Goal: Information Seeking & Learning: Learn about a topic

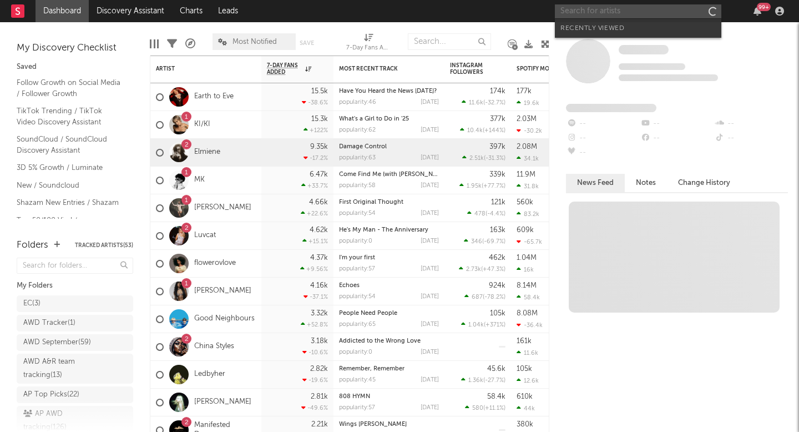
click at [639, 14] on input "text" at bounding box center [638, 11] width 166 height 14
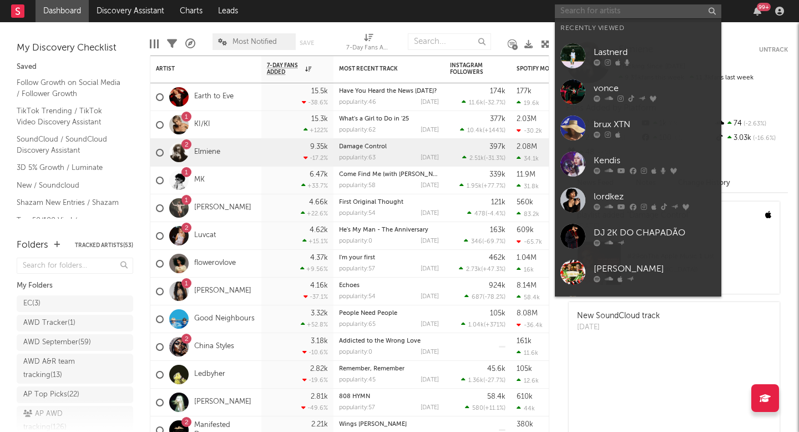
paste input "[URL][DOMAIN_NAME]"
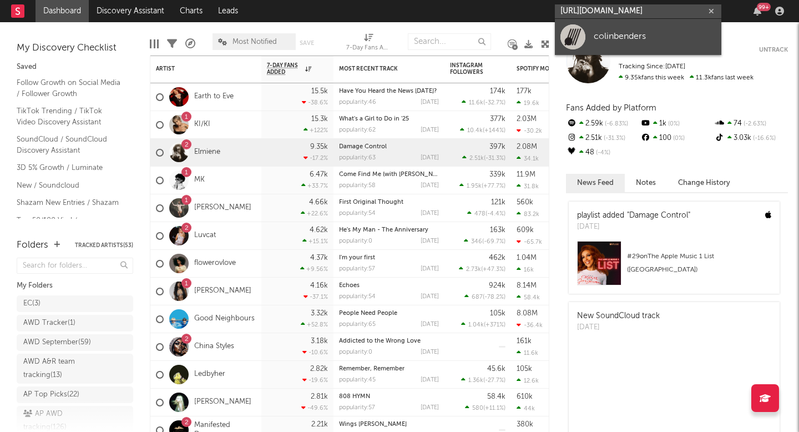
type input "[URL][DOMAIN_NAME]"
click at [608, 29] on link "colinbenders" at bounding box center [638, 37] width 166 height 36
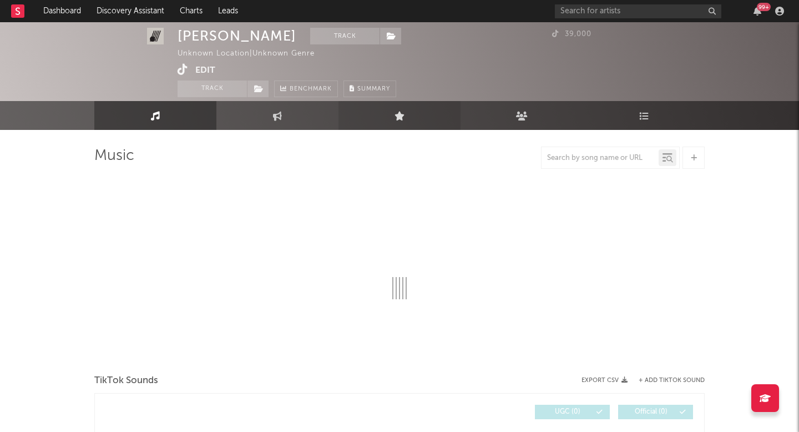
select select "1w"
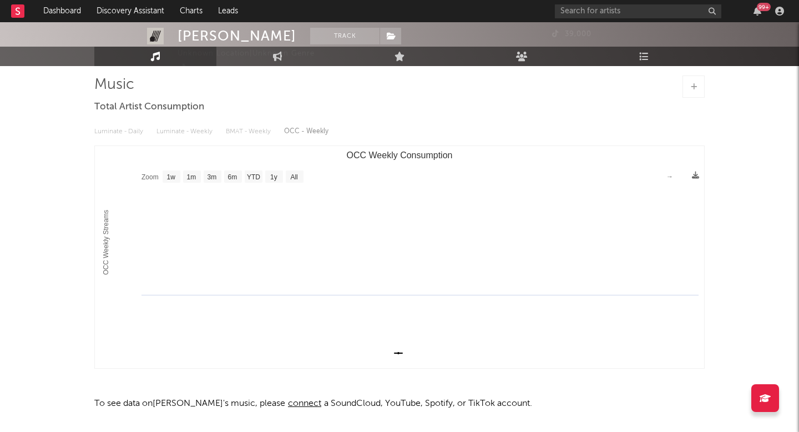
scroll to position [2, 0]
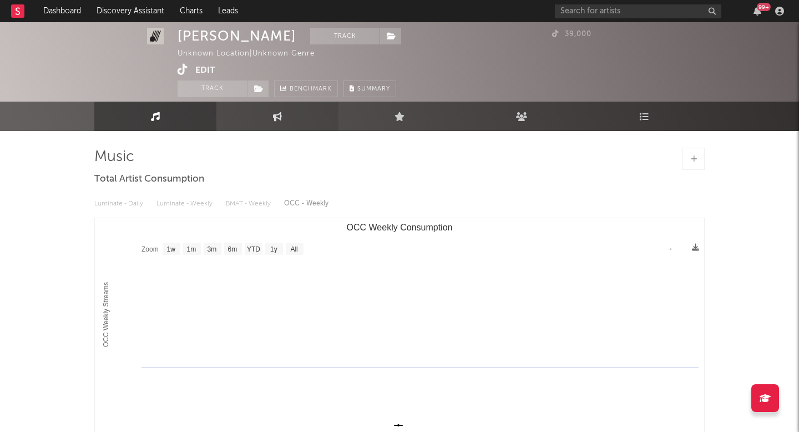
click at [294, 112] on link "Engagement" at bounding box center [277, 116] width 122 height 29
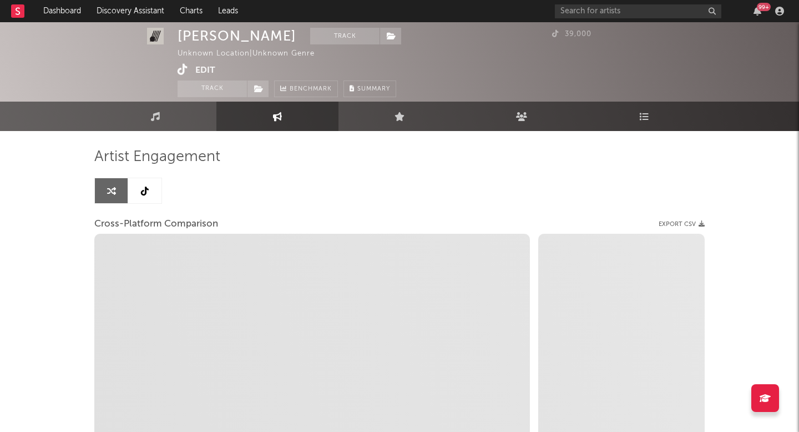
select select "1w"
click at [158, 190] on link at bounding box center [144, 190] width 33 height 25
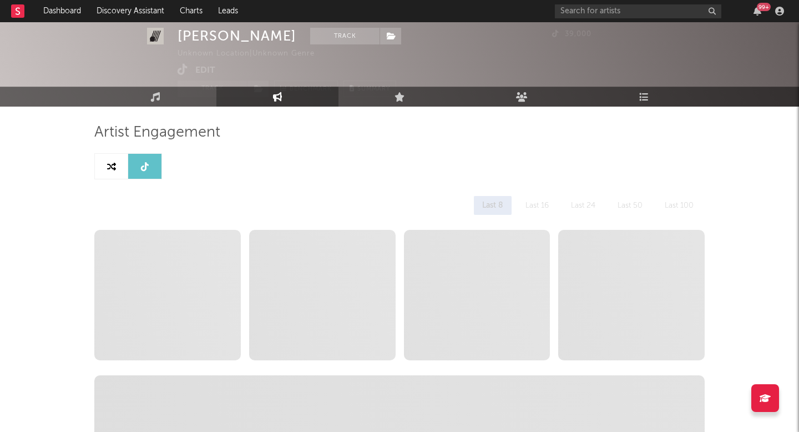
select select "6m"
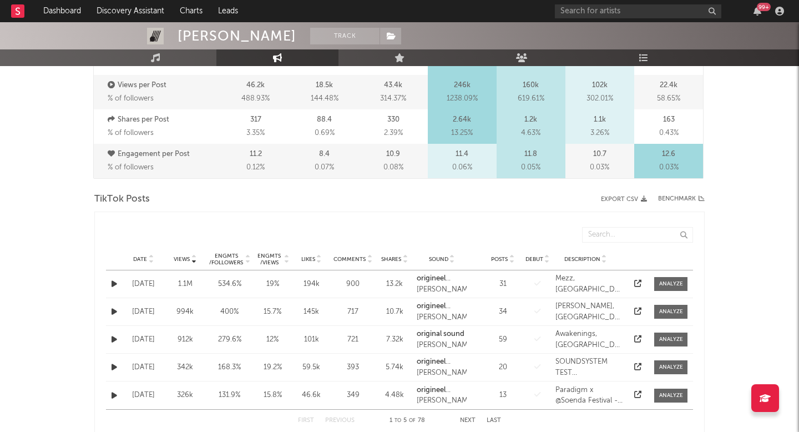
scroll to position [537, 0]
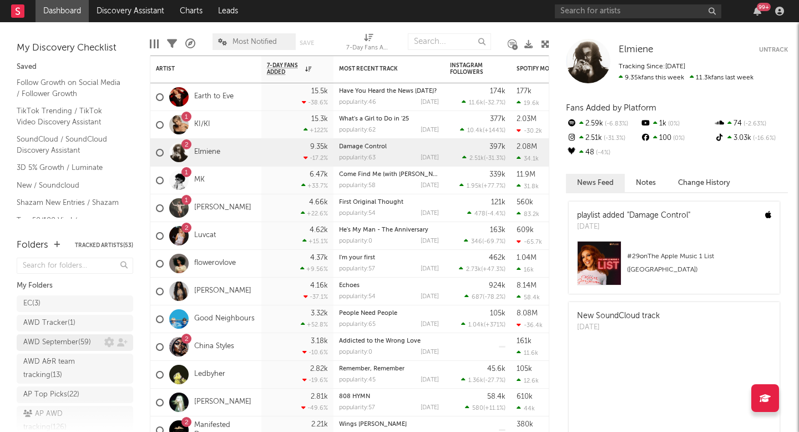
click at [32, 337] on div "AWD September ( 59 )" at bounding box center [57, 342] width 68 height 13
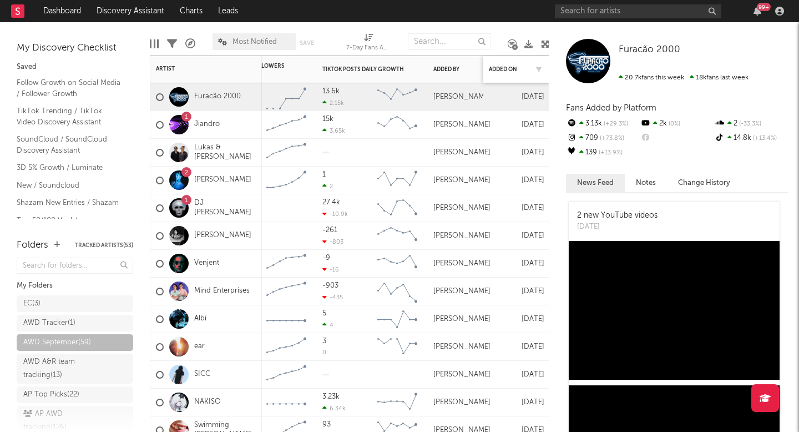
click at [517, 65] on div "Added On" at bounding box center [516, 69] width 55 height 23
click at [528, 65] on div at bounding box center [536, 69] width 17 height 11
click at [538, 65] on button "button" at bounding box center [538, 69] width 11 height 11
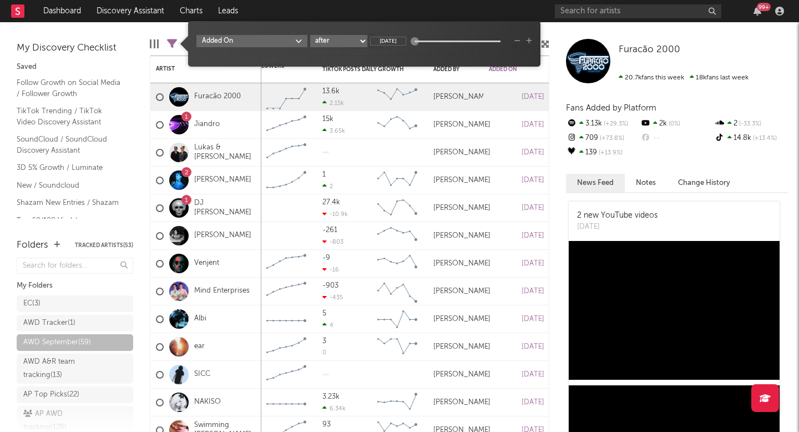
click at [342, 38] on select "after before between in the last not in the last" at bounding box center [338, 41] width 57 height 12
click at [481, 98] on div "Elias Christidis" at bounding box center [455, 97] width 55 height 28
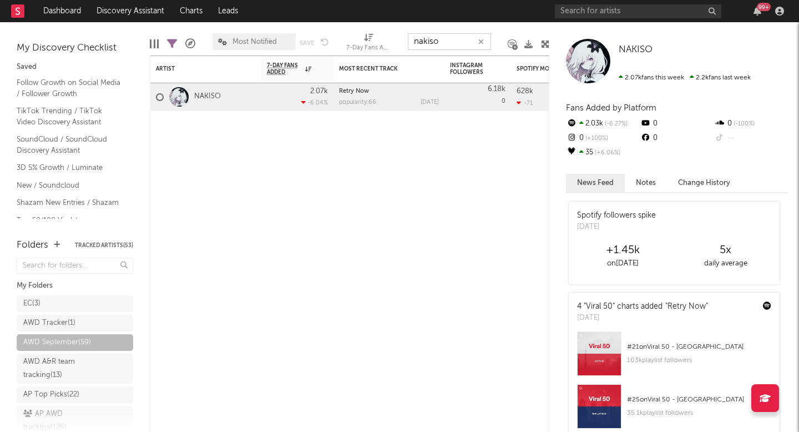
paste input "ZØMB"
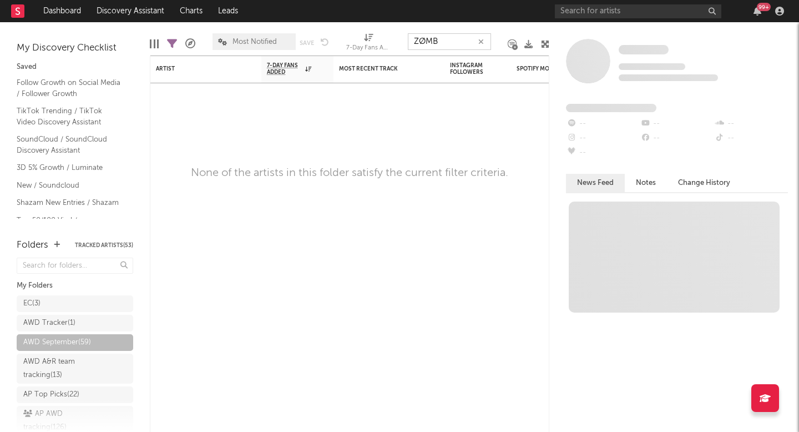
type input "ZØMB"
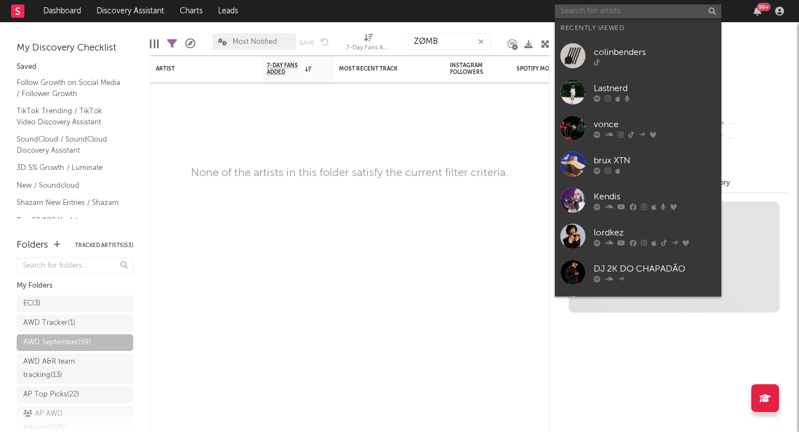
click at [649, 14] on input "text" at bounding box center [638, 11] width 166 height 14
paste input "ZØMB"
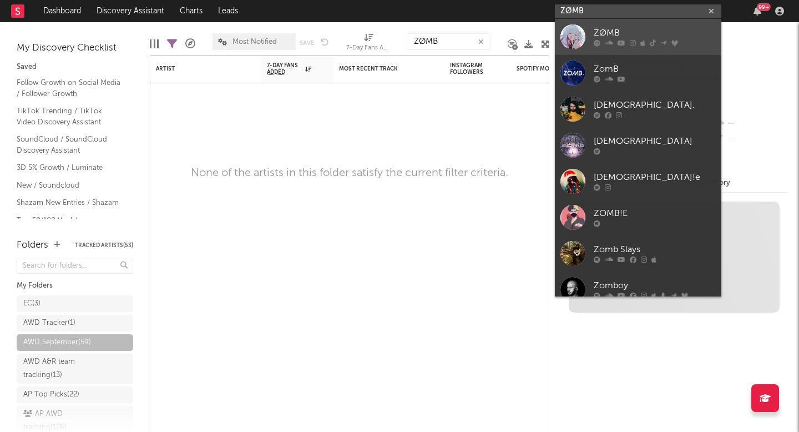
type input "ZØMB"
click at [629, 31] on div "ZØMB" at bounding box center [655, 33] width 122 height 13
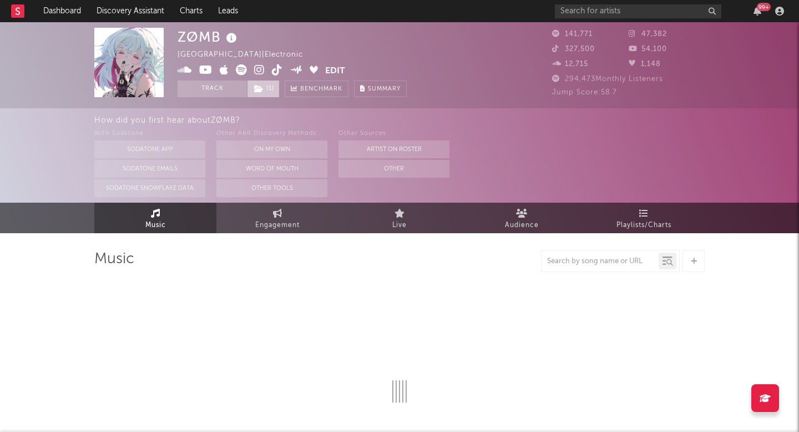
click at [261, 90] on icon at bounding box center [258, 89] width 9 height 8
select select "6m"
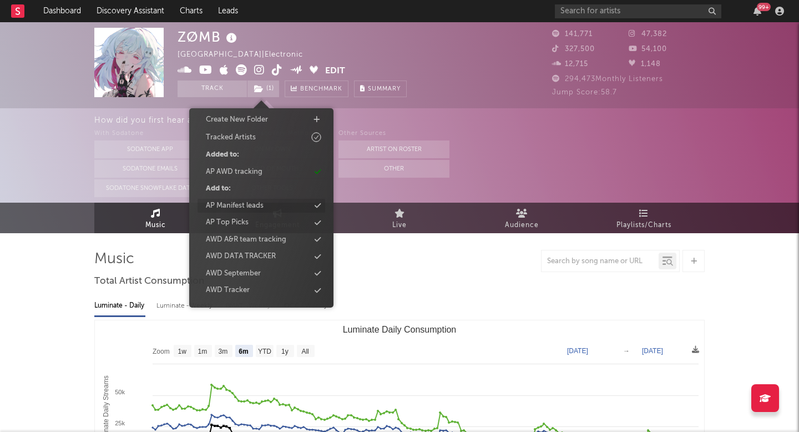
scroll to position [47, 0]
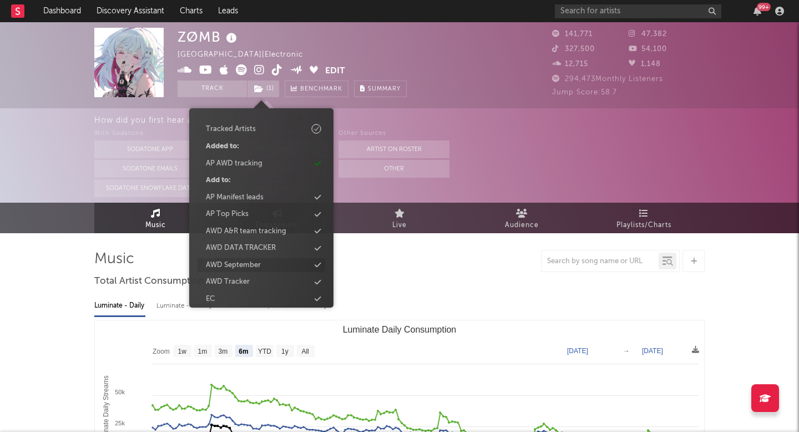
click at [244, 263] on div "AWD September" at bounding box center [233, 265] width 55 height 11
click at [622, 8] on input "text" at bounding box center [638, 11] width 166 height 14
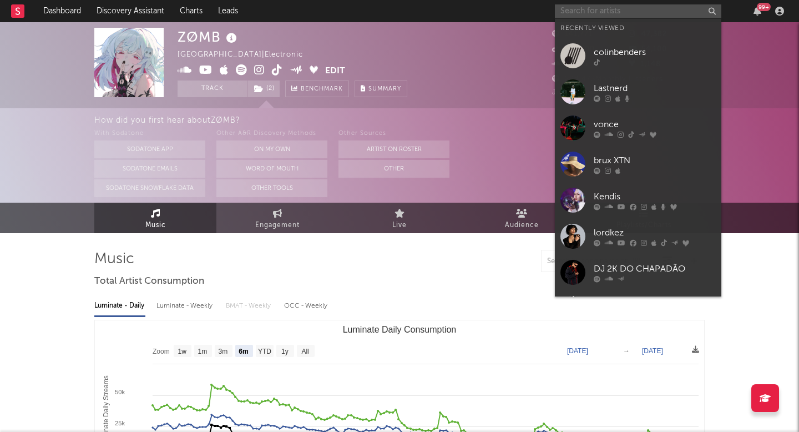
paste input "Jasper Tygner"
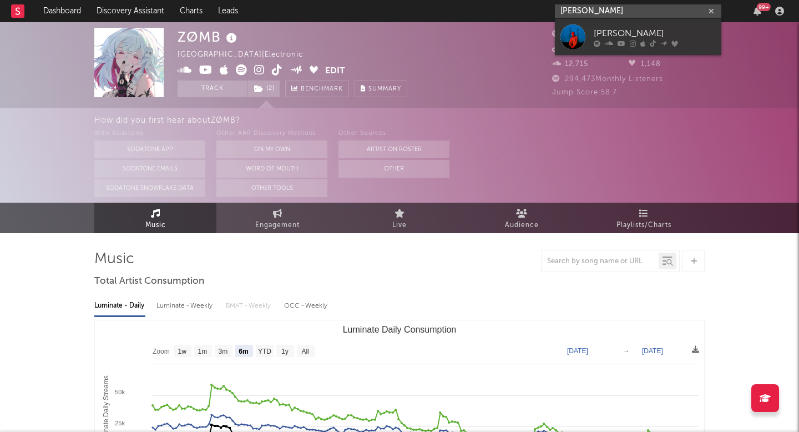
type input "Jasper Tygner"
click at [560, 46] on link "Jasper Tygner" at bounding box center [638, 37] width 166 height 36
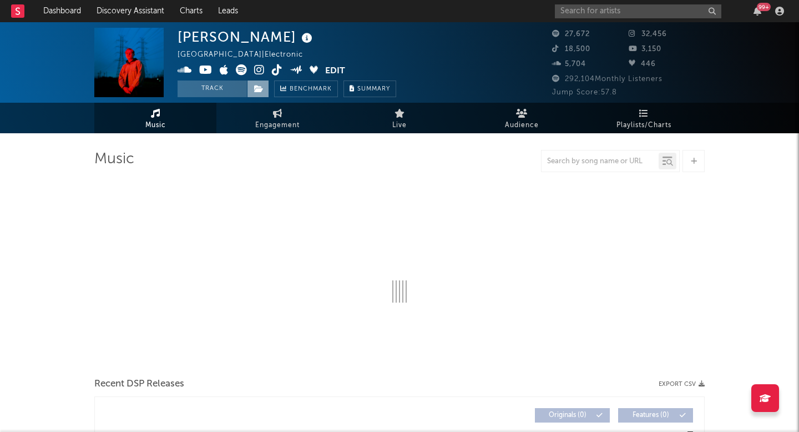
click at [259, 94] on span at bounding box center [258, 88] width 22 height 17
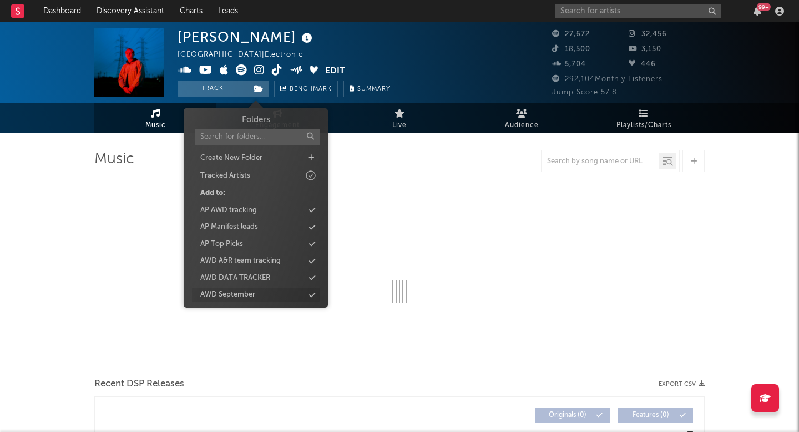
click at [224, 290] on div "AWD September" at bounding box center [227, 294] width 55 height 11
select select "6m"
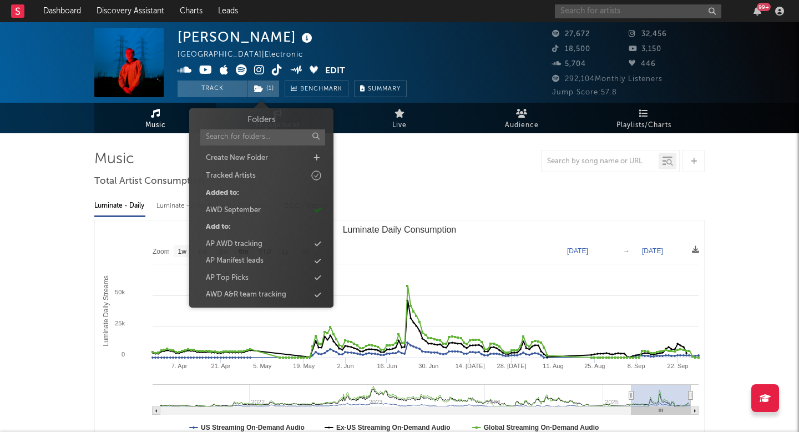
click at [603, 8] on input "text" at bounding box center [638, 11] width 166 height 14
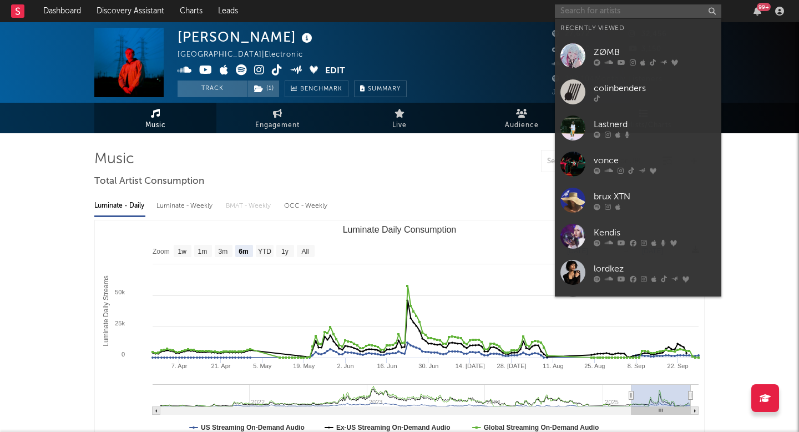
paste input "AMARA ctk100"
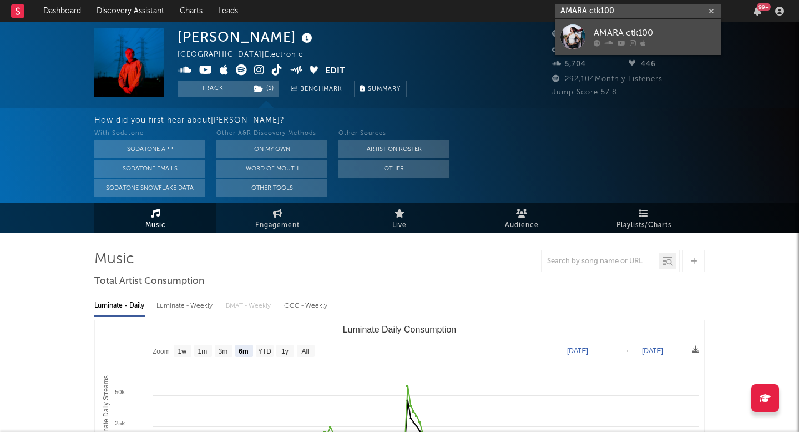
type input "AMARA ctk100"
click at [563, 38] on div at bounding box center [573, 36] width 25 height 25
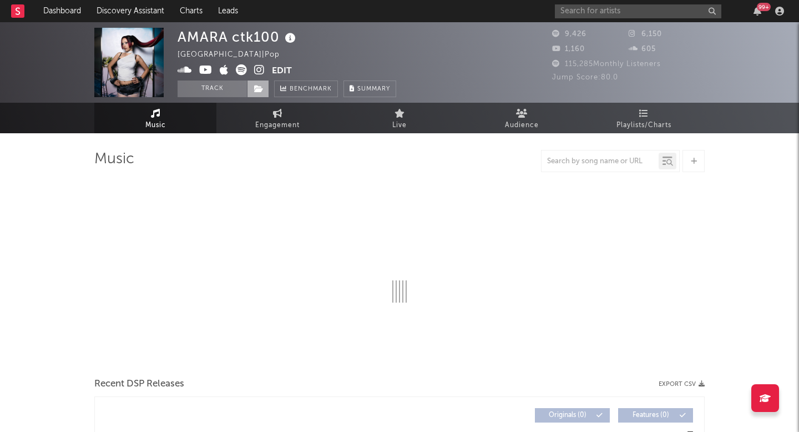
click at [259, 89] on icon at bounding box center [258, 89] width 9 height 8
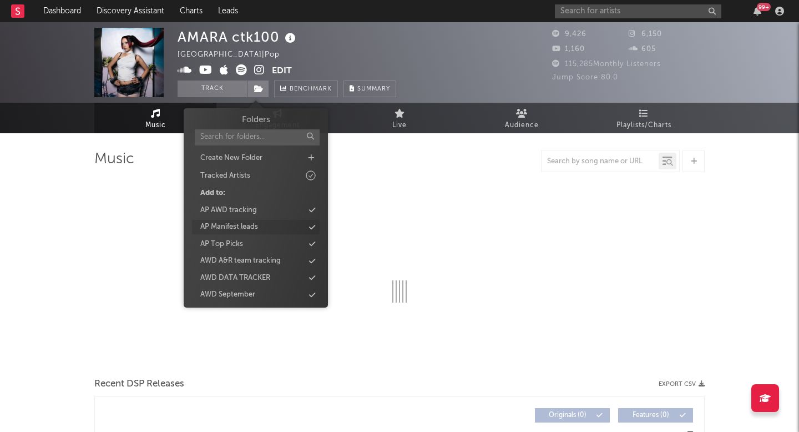
select select "6m"
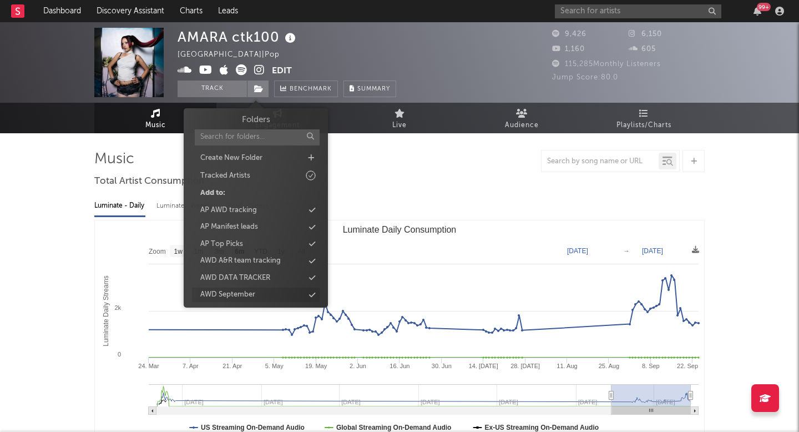
click at [245, 299] on div "AWD September" at bounding box center [227, 294] width 55 height 11
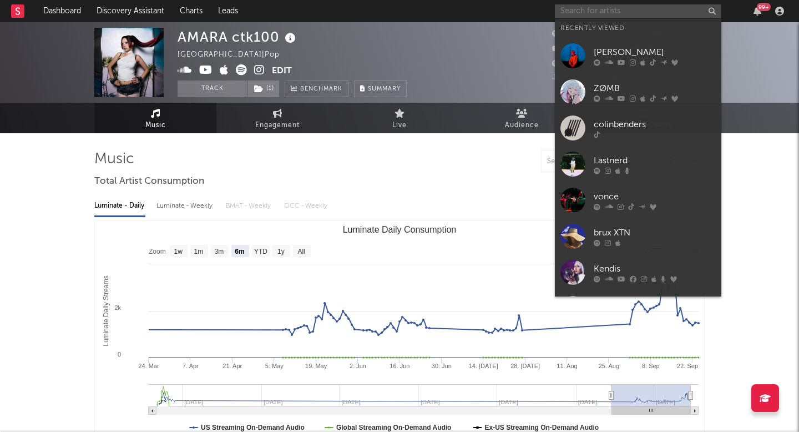
click at [598, 13] on input "text" at bounding box center [638, 11] width 166 height 14
paste input "Joe Garratt"
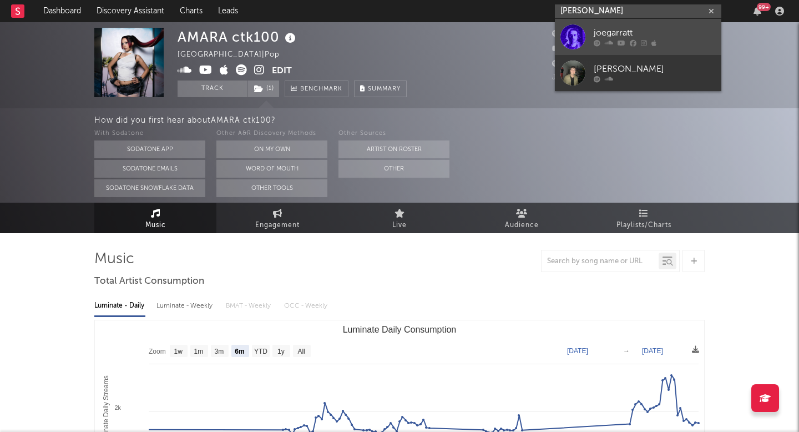
type input "Joe Garratt"
click at [568, 35] on div at bounding box center [573, 36] width 25 height 25
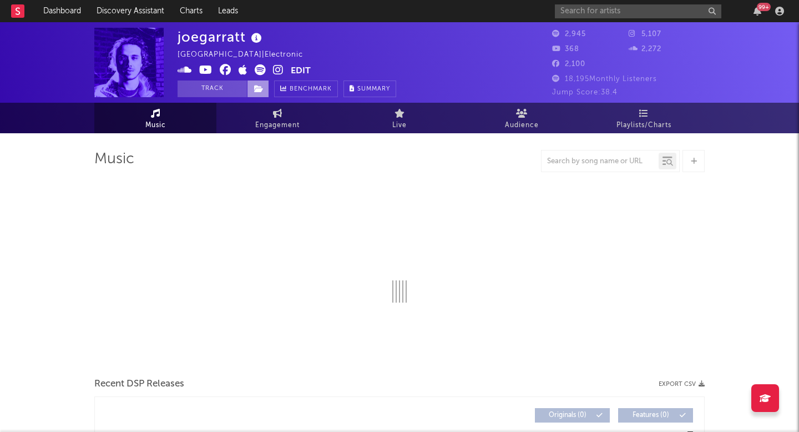
select select "1w"
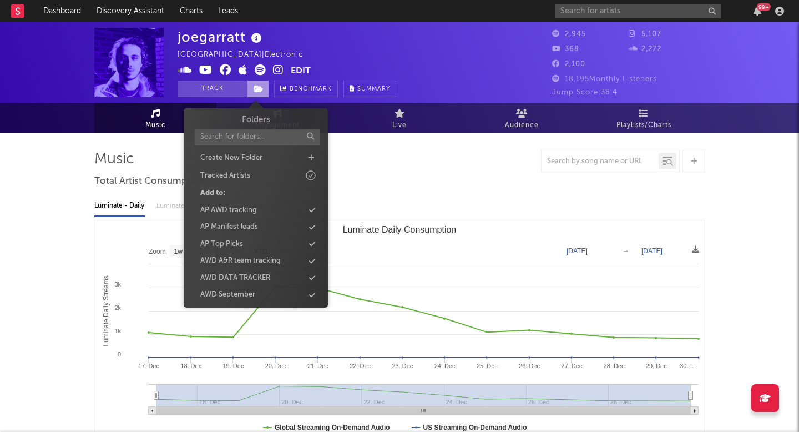
click at [264, 87] on span at bounding box center [258, 88] width 22 height 17
click at [208, 296] on div "AWD September" at bounding box center [227, 294] width 55 height 11
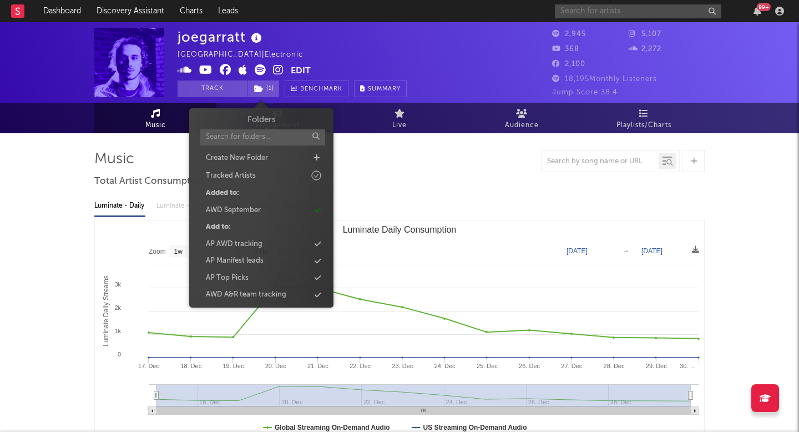
click at [629, 12] on input "text" at bounding box center [638, 11] width 166 height 14
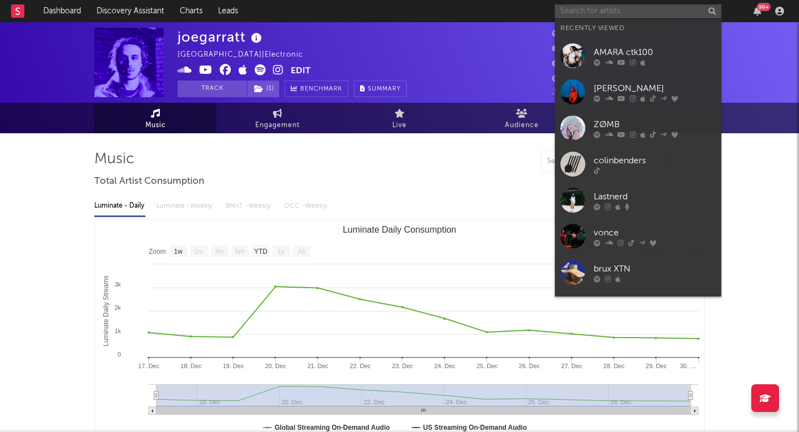
paste input "Nilüfer Yanya"
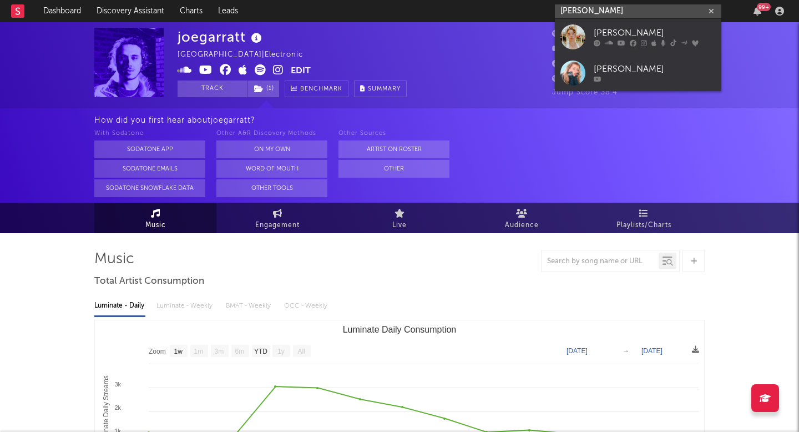
type input "Nilüfer Yanya"
click at [561, 36] on div at bounding box center [573, 36] width 25 height 25
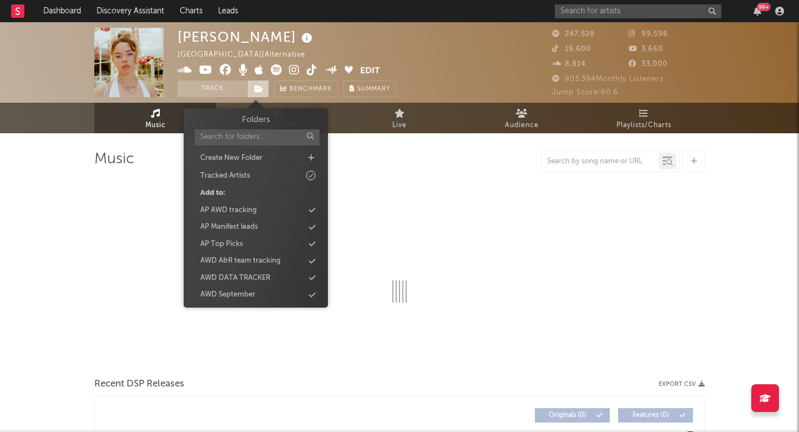
click at [255, 92] on icon at bounding box center [258, 89] width 9 height 8
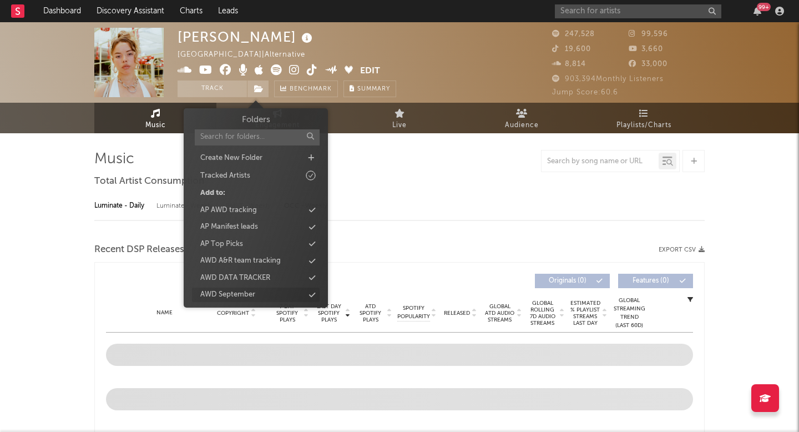
click at [244, 297] on div "AWD September" at bounding box center [227, 294] width 55 height 11
select select "6m"
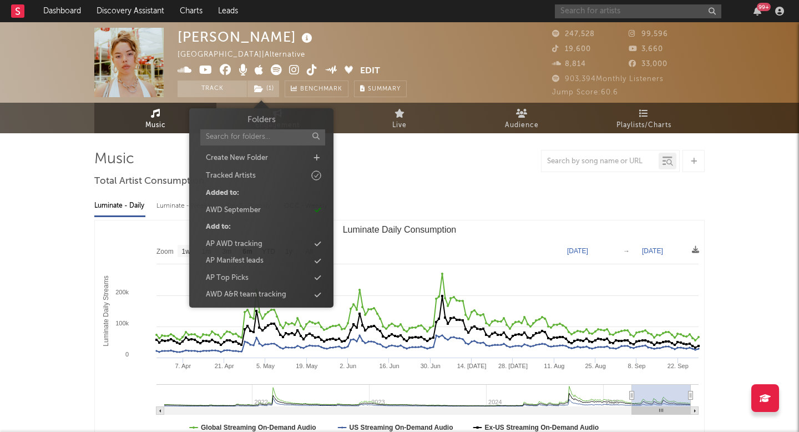
click at [621, 14] on input "text" at bounding box center [638, 11] width 166 height 14
paste input "Love Remain"
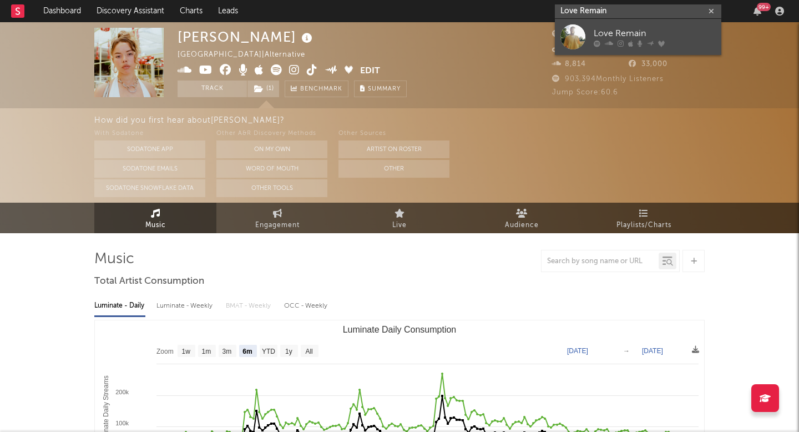
type input "Love Remain"
click at [561, 46] on div at bounding box center [573, 36] width 25 height 25
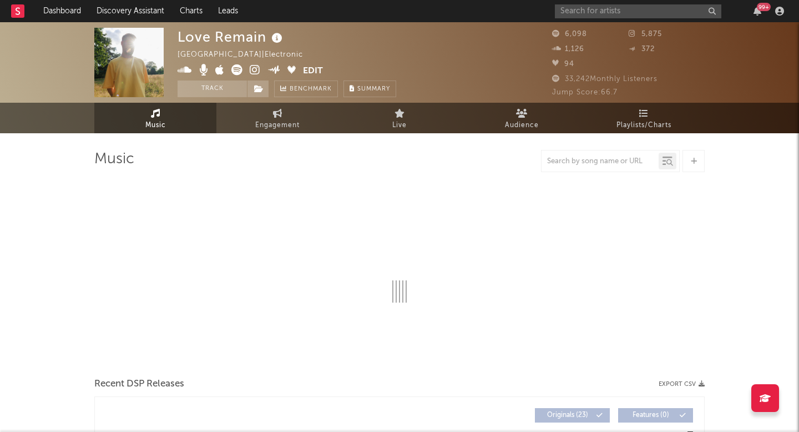
select select "6m"
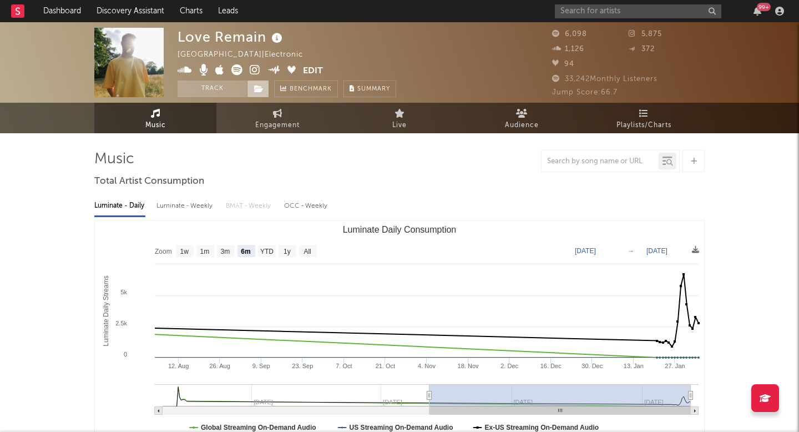
click at [265, 87] on span at bounding box center [258, 88] width 22 height 17
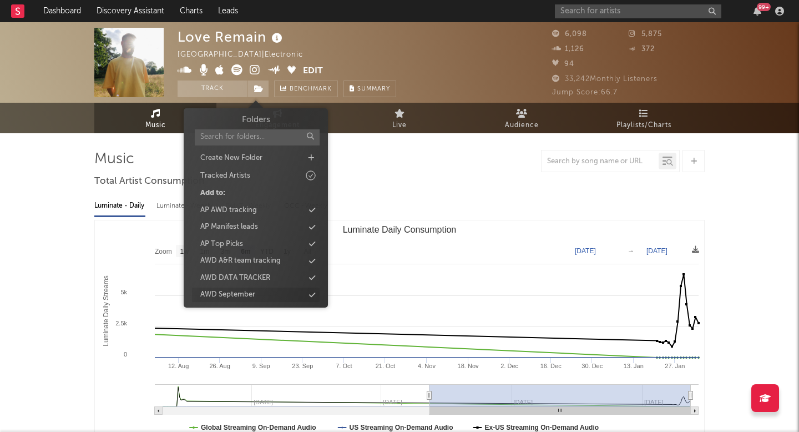
click at [233, 290] on div "AWD September" at bounding box center [227, 294] width 55 height 11
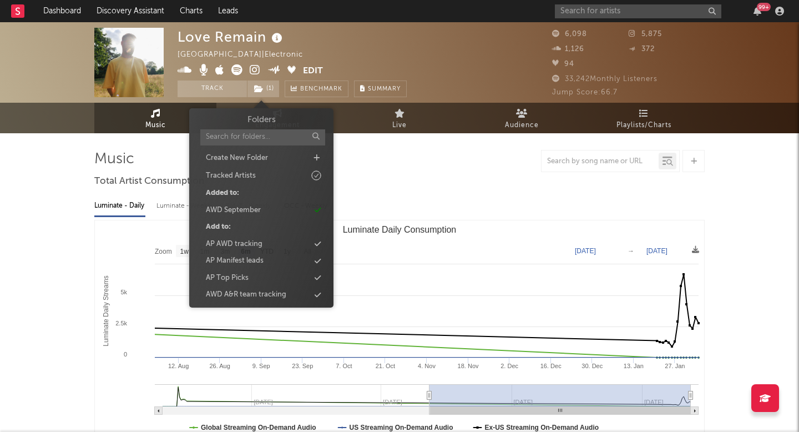
click at [579, 20] on div "99 +" at bounding box center [671, 11] width 233 height 22
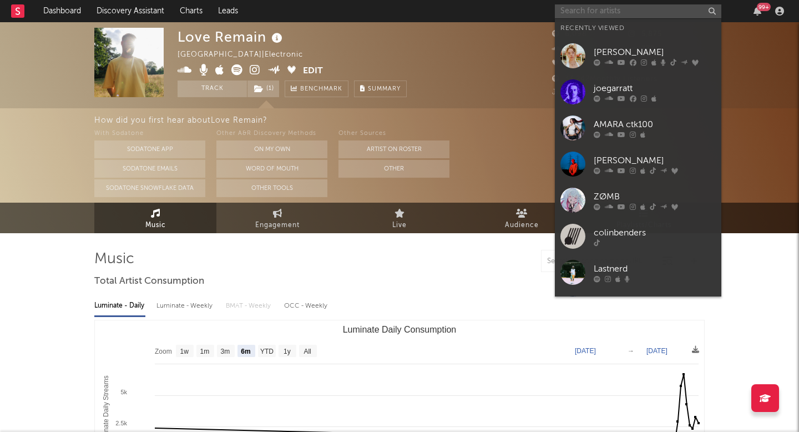
click at [579, 18] on input "text" at bounding box center [638, 11] width 166 height 14
paste input "TIMANTI"
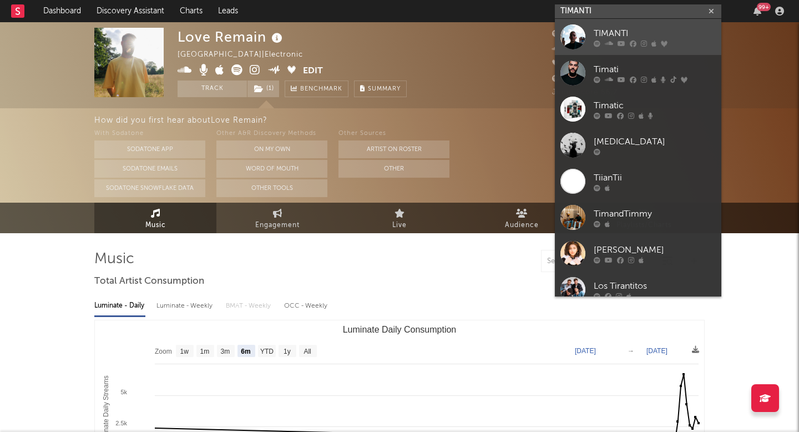
type input "TIMANTI"
click at [563, 37] on div at bounding box center [573, 36] width 25 height 25
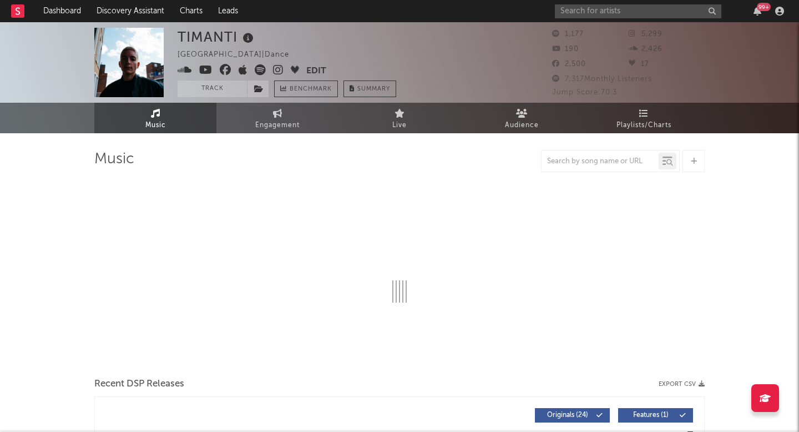
select select "1w"
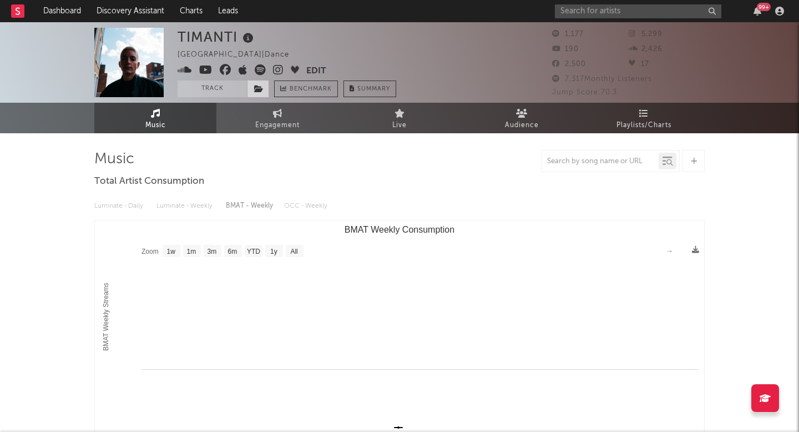
click at [259, 85] on icon at bounding box center [258, 89] width 9 height 8
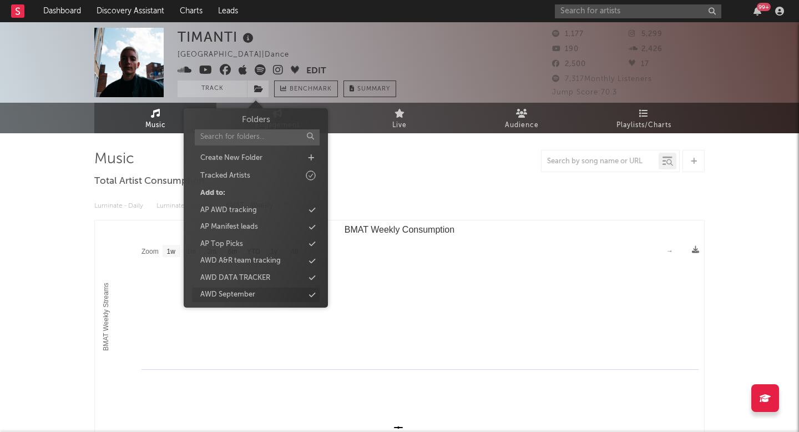
click at [253, 299] on div "AWD September" at bounding box center [227, 294] width 55 height 11
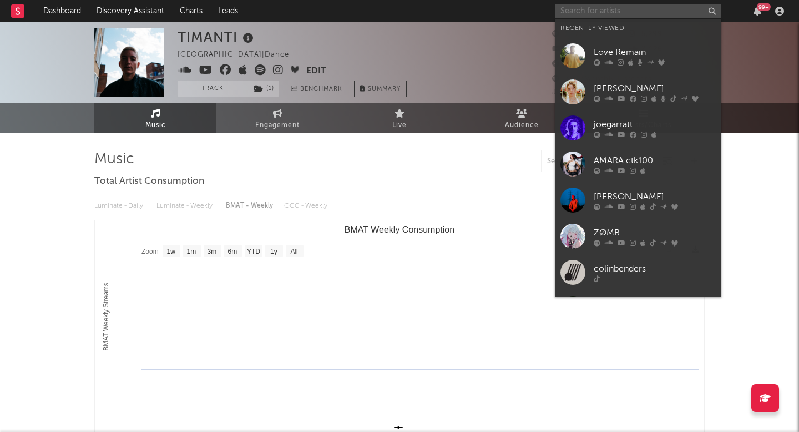
click at [588, 16] on input "text" at bounding box center [638, 11] width 166 height 14
paste input "Amy Wiles"
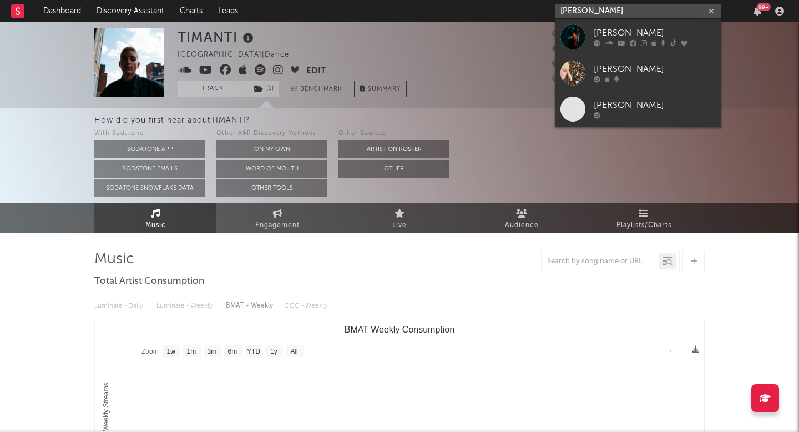
type input "Amy Wiles"
click at [562, 32] on div at bounding box center [573, 36] width 25 height 25
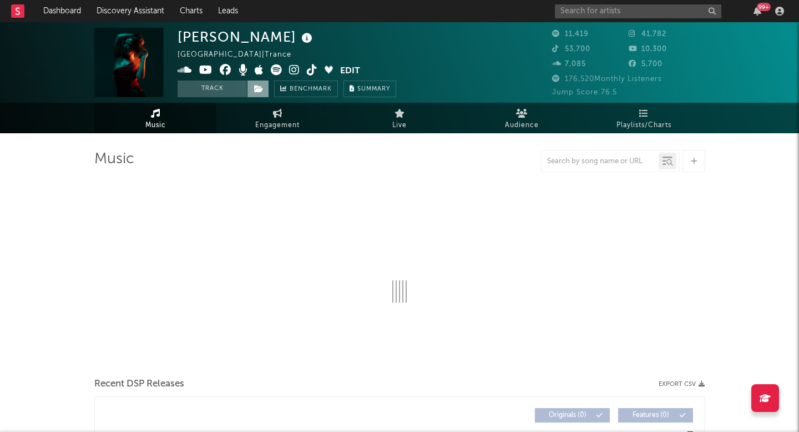
select select "6m"
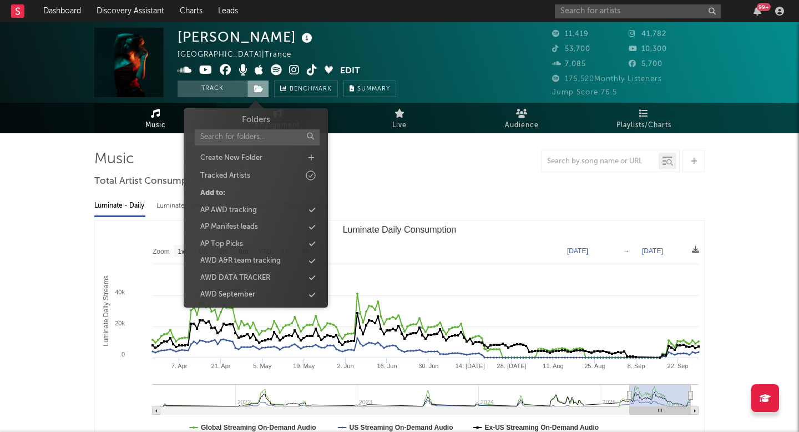
click at [263, 88] on icon at bounding box center [258, 89] width 9 height 8
click at [253, 290] on div "AWD September" at bounding box center [227, 294] width 55 height 11
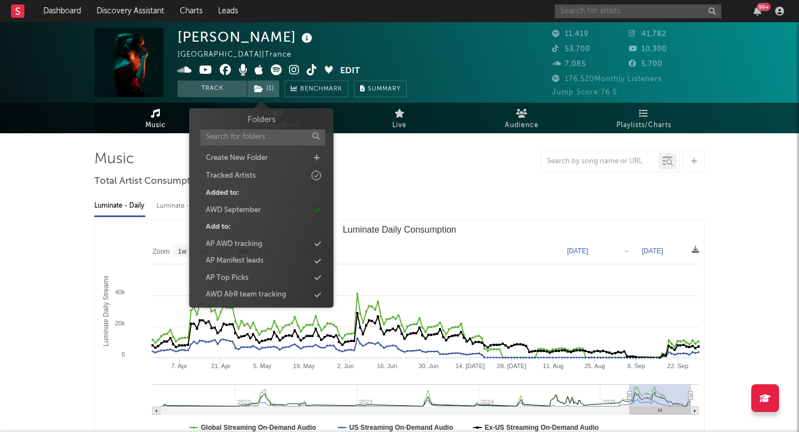
click at [578, 4] on input "text" at bounding box center [638, 11] width 166 height 14
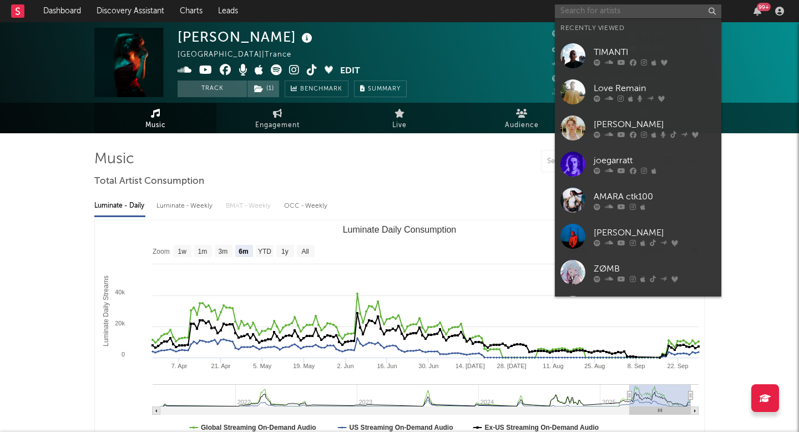
paste input "JUNIOR SIMBA"
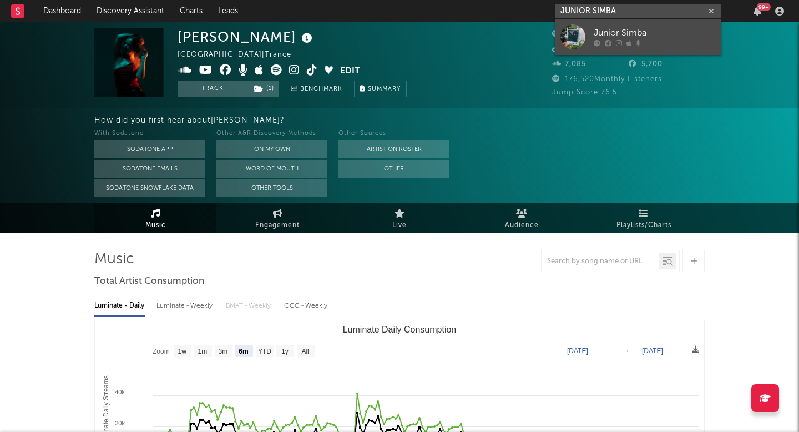
type input "JUNIOR SIMBA"
click at [575, 40] on div at bounding box center [573, 36] width 25 height 25
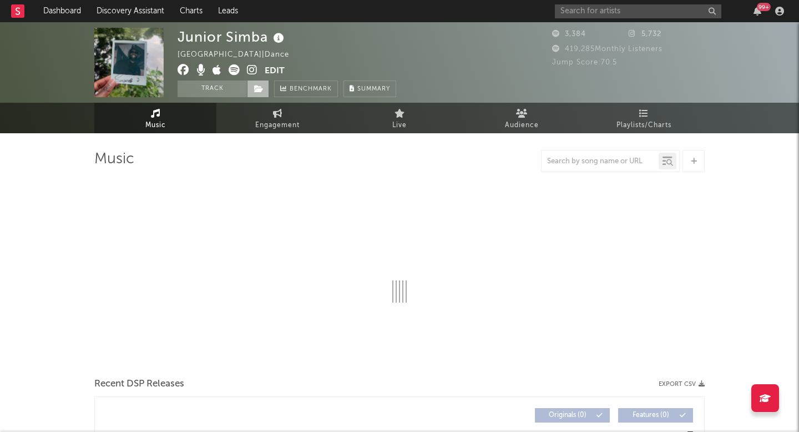
select select "6m"
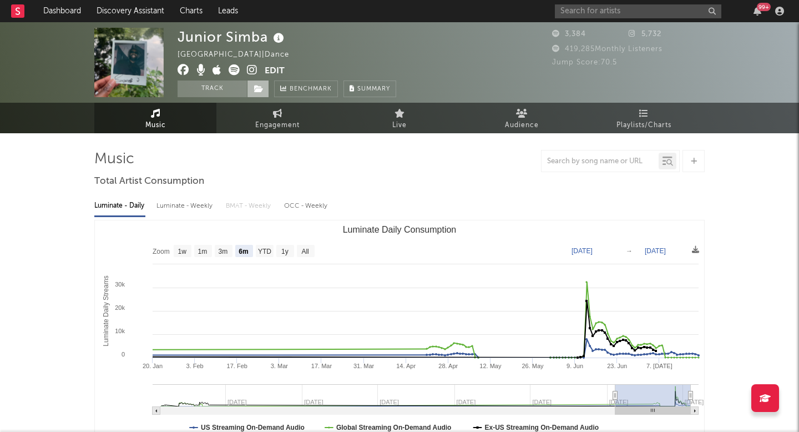
click at [256, 87] on icon at bounding box center [258, 89] width 9 height 8
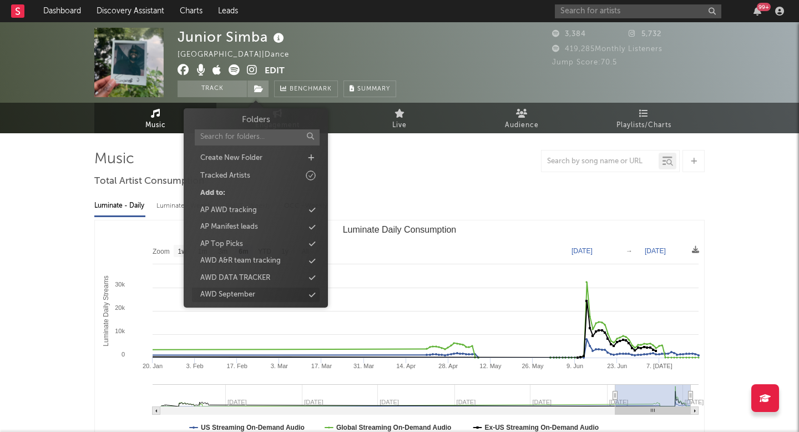
click at [265, 300] on div "AWD September" at bounding box center [256, 294] width 128 height 14
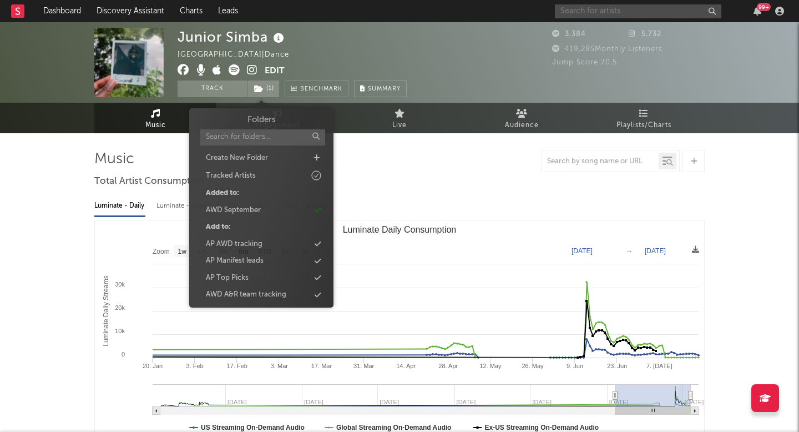
click at [608, 8] on input "text" at bounding box center [638, 11] width 166 height 14
paste input "Pilatus"
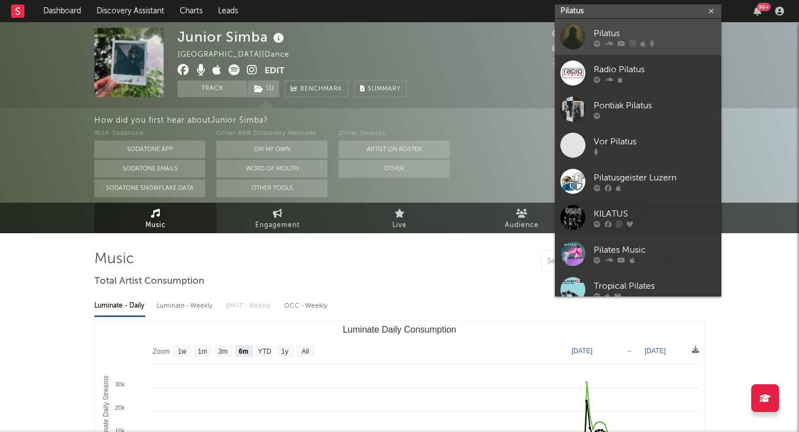
type input "Pilatus"
click at [561, 43] on div at bounding box center [573, 36] width 25 height 25
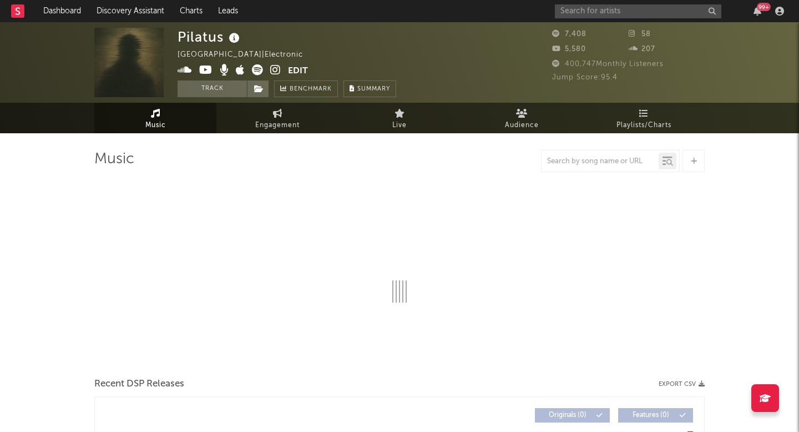
select select "6m"
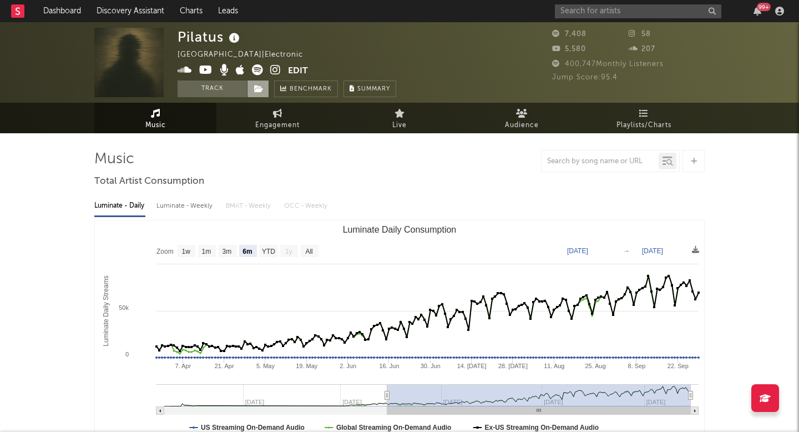
click at [256, 87] on icon at bounding box center [258, 89] width 9 height 8
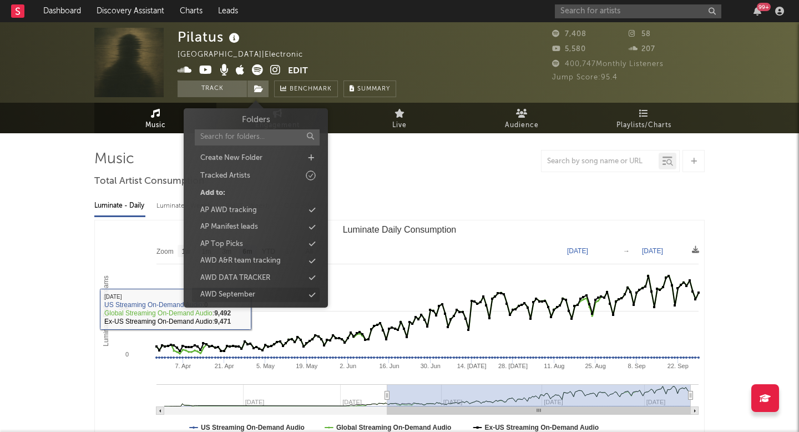
click at [248, 296] on div "AWD September" at bounding box center [227, 294] width 55 height 11
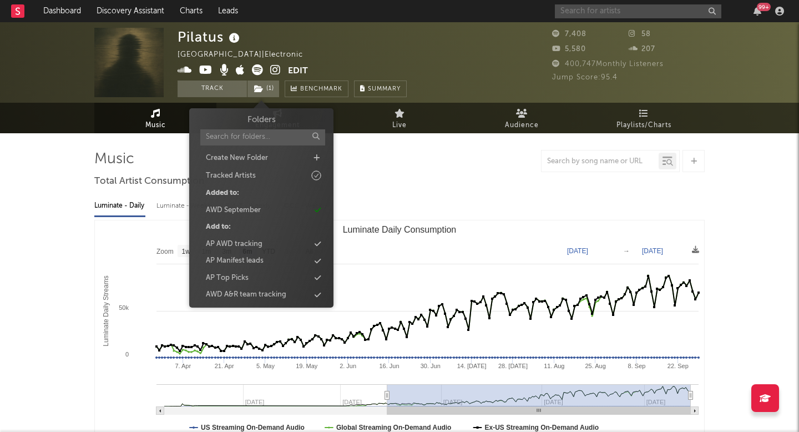
click at [600, 7] on input "text" at bounding box center [638, 11] width 166 height 14
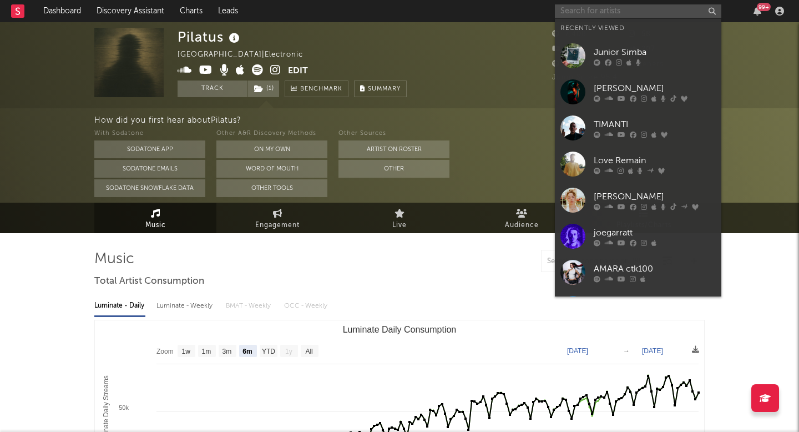
paste input "Hwungii"
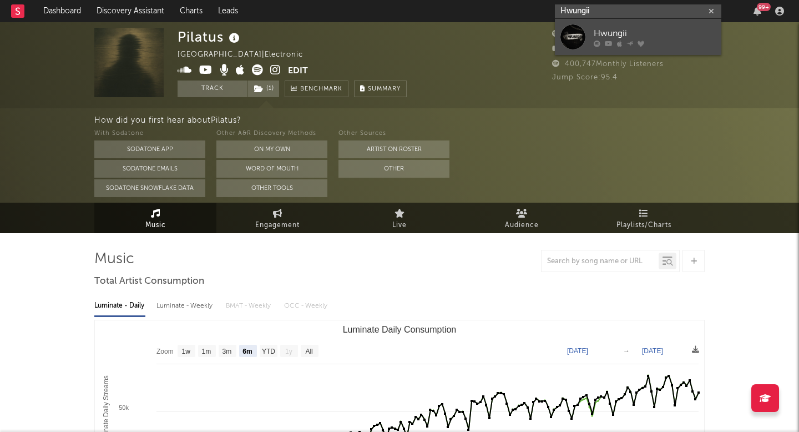
type input "Hwungii"
click at [567, 32] on div at bounding box center [573, 36] width 25 height 25
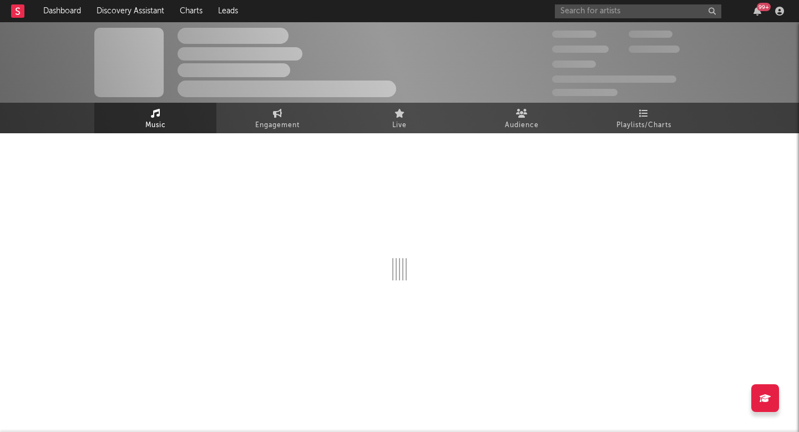
select select "1w"
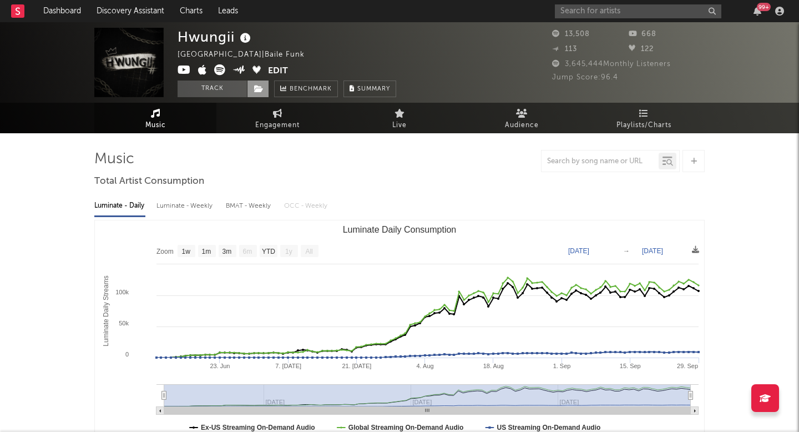
click at [263, 86] on icon at bounding box center [258, 89] width 9 height 8
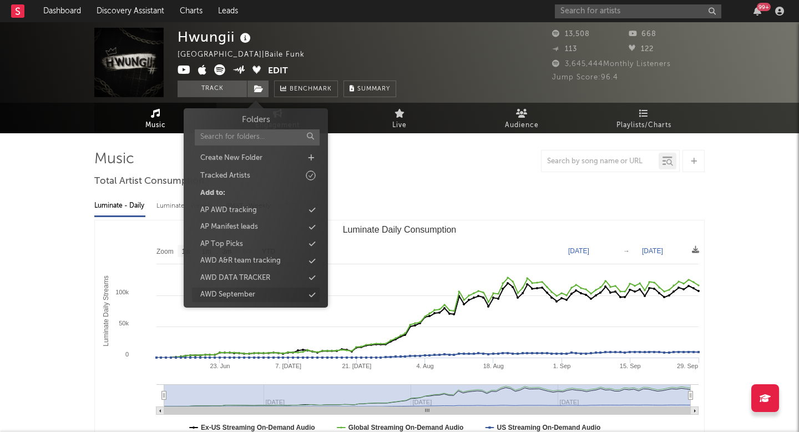
click at [234, 292] on div "AWD September" at bounding box center [227, 294] width 55 height 11
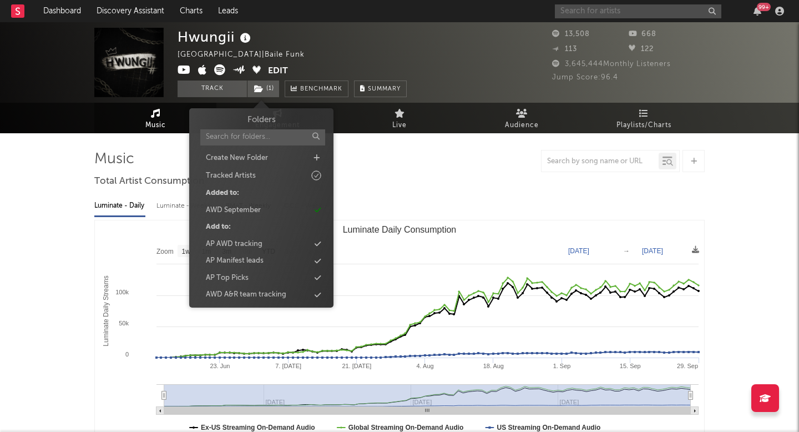
click at [589, 7] on input "text" at bounding box center [638, 11] width 166 height 14
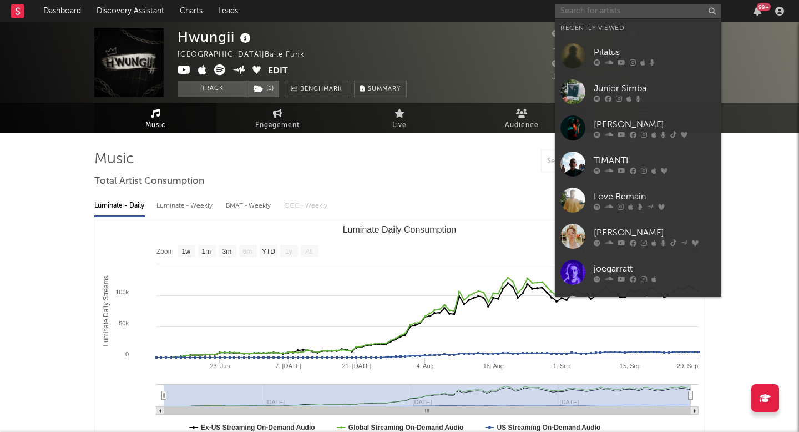
paste input "DJ Delacroix"
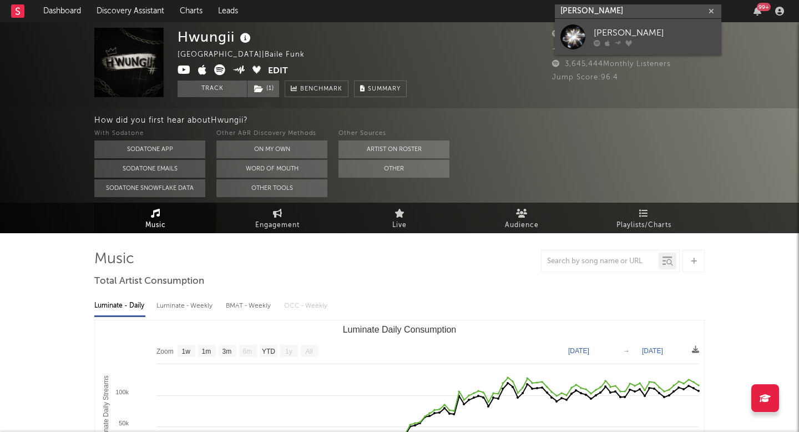
type input "DJ Delacroix"
click at [569, 42] on div at bounding box center [573, 36] width 25 height 25
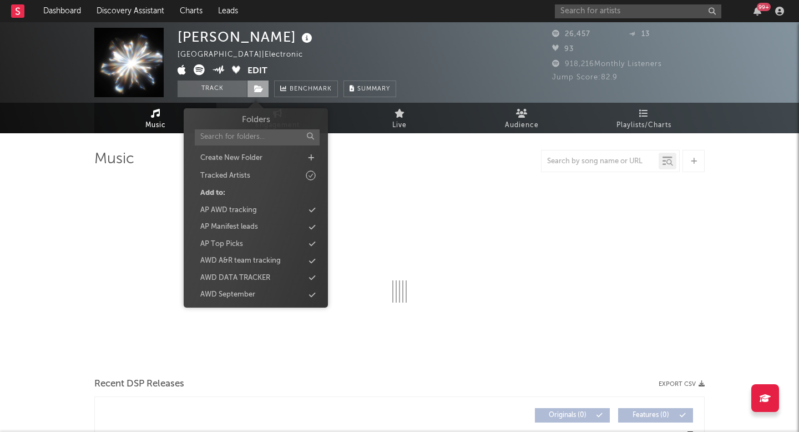
click at [265, 87] on span at bounding box center [258, 88] width 22 height 17
click at [248, 299] on div "AWD September" at bounding box center [227, 294] width 55 height 11
select select "6m"
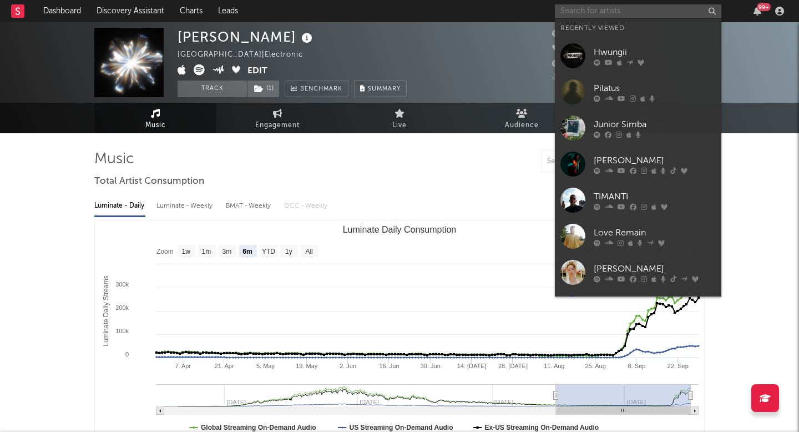
click at [614, 6] on input "text" at bounding box center [638, 11] width 166 height 14
paste input "DJ Holanda"
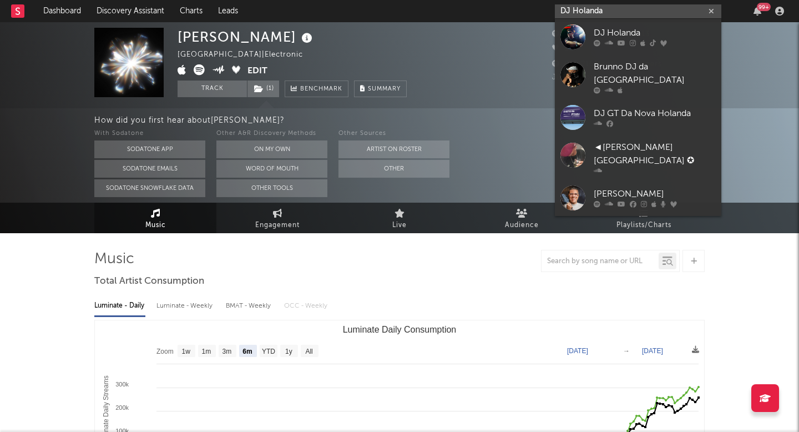
type input "DJ Holanda"
click at [562, 33] on div at bounding box center [573, 36] width 25 height 25
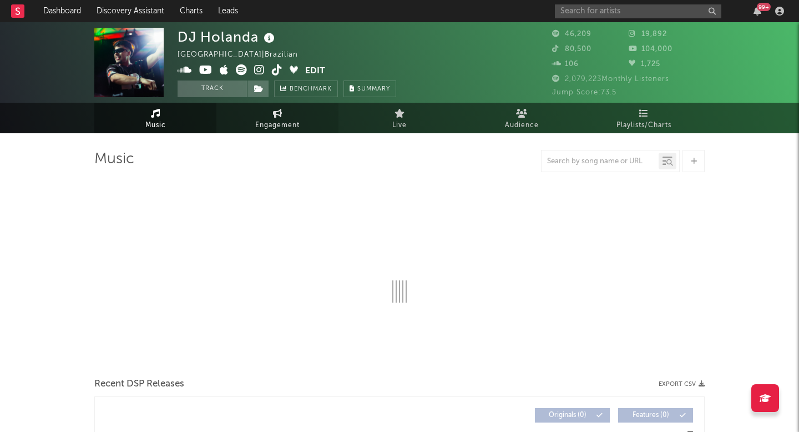
select select "6m"
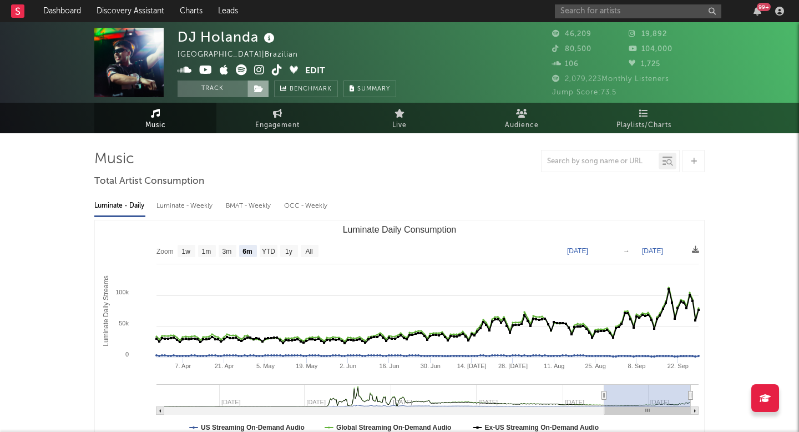
click at [255, 95] on span at bounding box center [258, 88] width 22 height 17
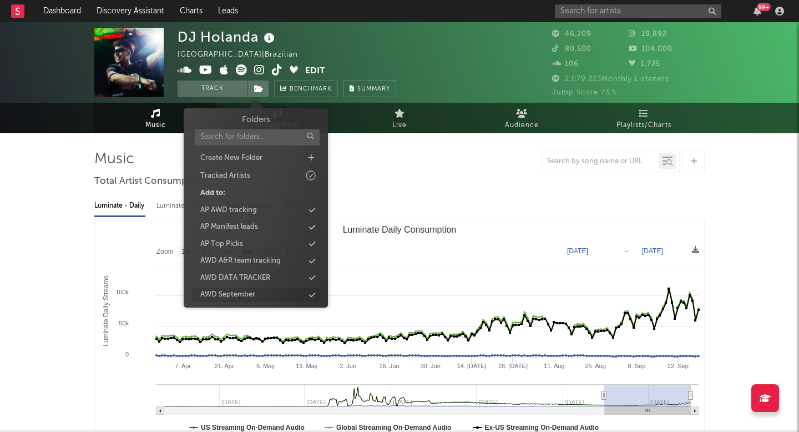
click at [254, 296] on div "AWD September" at bounding box center [227, 294] width 55 height 11
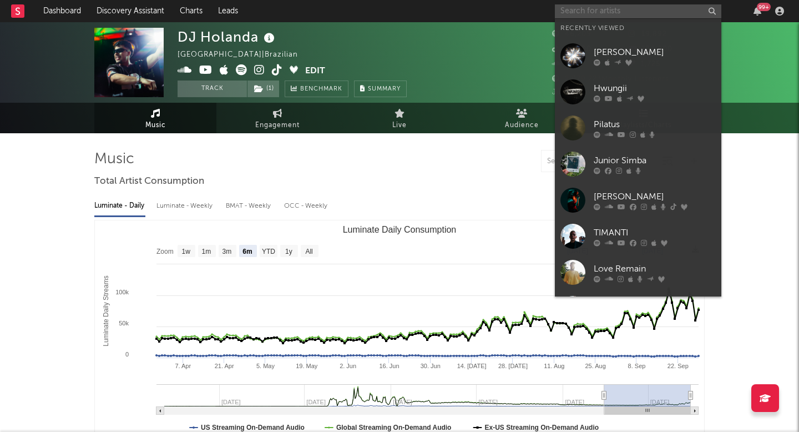
click at [597, 8] on input "text" at bounding box center [638, 11] width 166 height 14
paste input "Le Huarez"
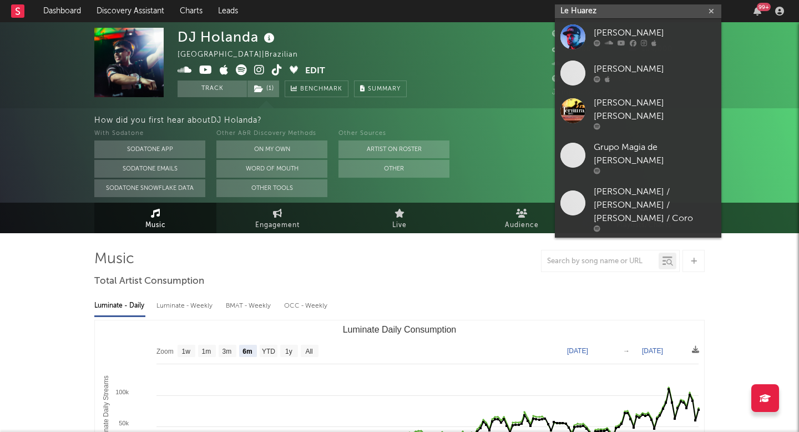
type input "Le Huarez"
click at [572, 36] on div at bounding box center [573, 36] width 25 height 25
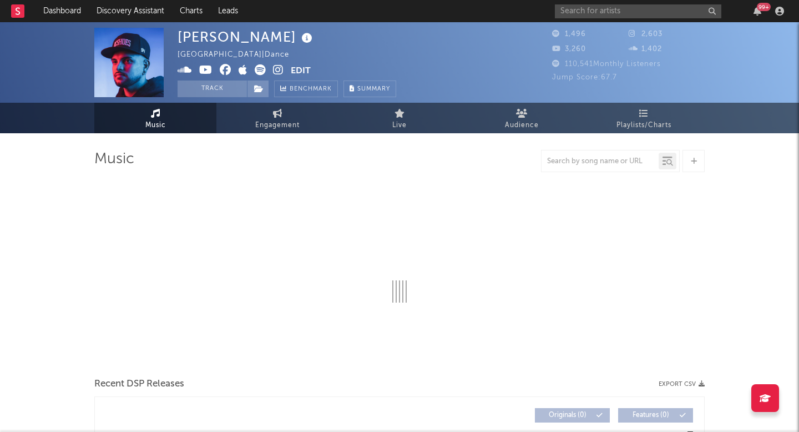
select select "6m"
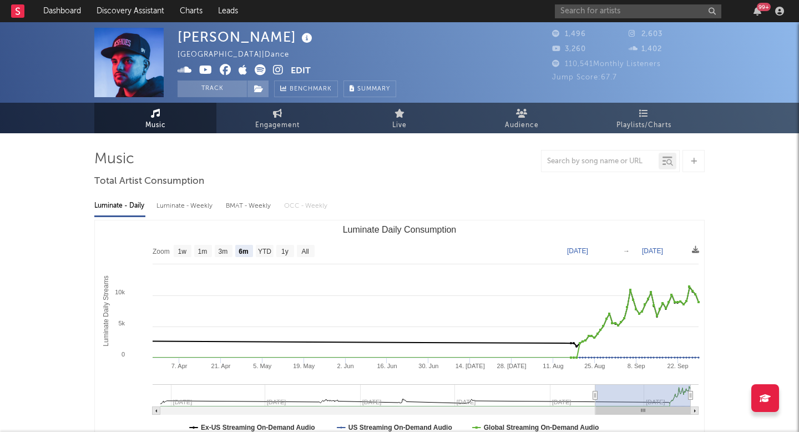
click at [259, 99] on div "Le Juarez Argentina | Dance Edit Track Benchmark Summary 1,496 2,603 3,260 1,40…" at bounding box center [399, 62] width 799 height 80
click at [259, 82] on span at bounding box center [258, 88] width 22 height 17
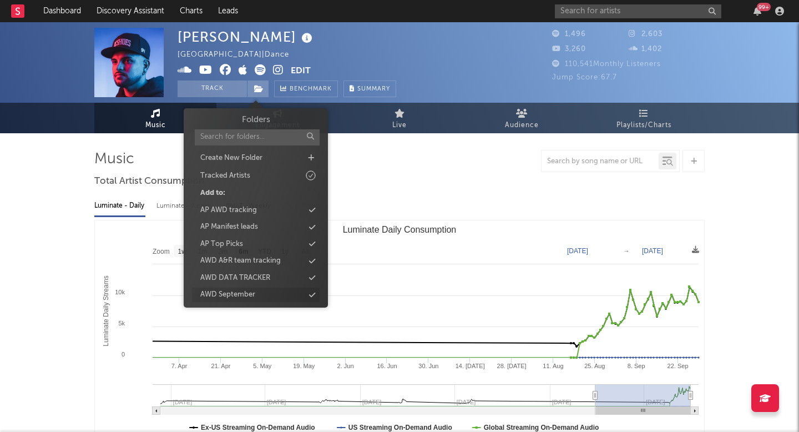
click at [243, 295] on div "AWD September" at bounding box center [227, 294] width 55 height 11
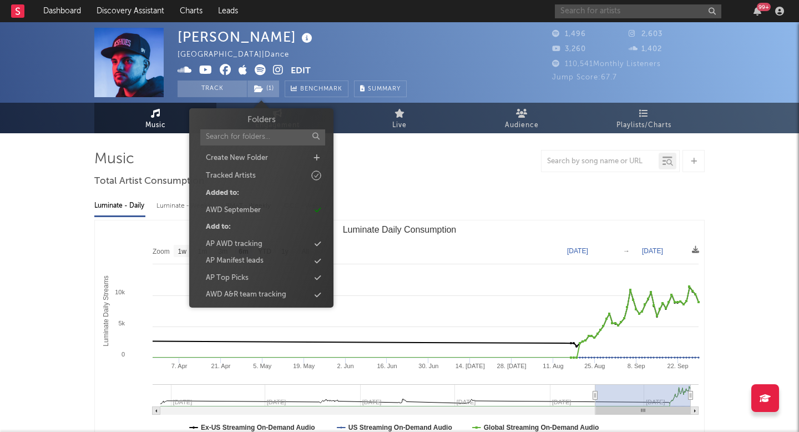
click at [589, 9] on input "text" at bounding box center [638, 11] width 166 height 14
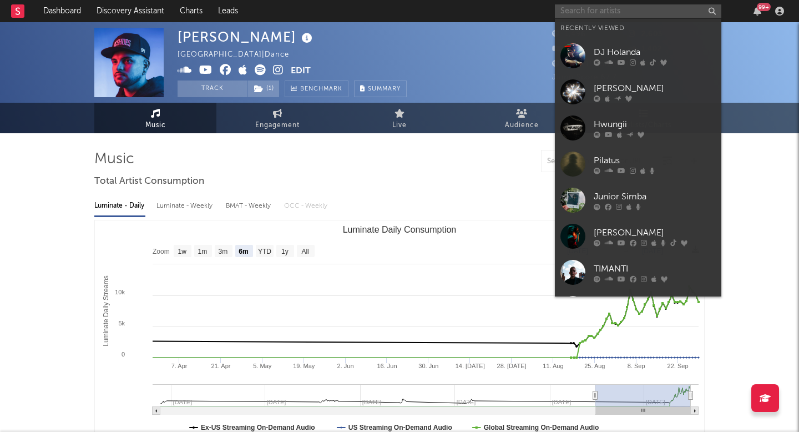
paste input "Hwungii"
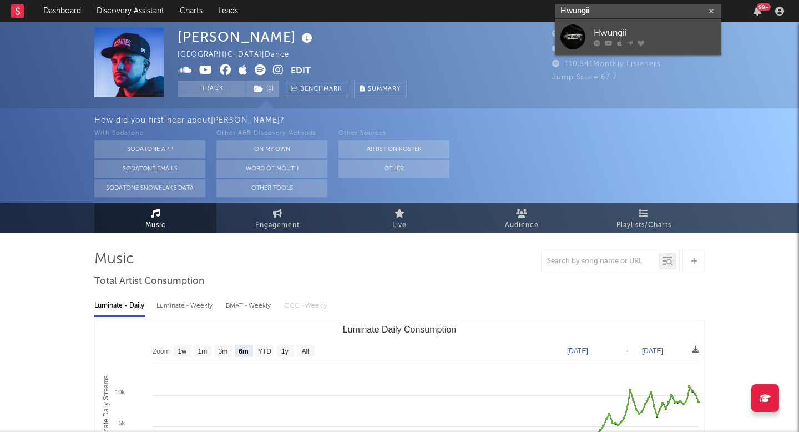
type input "Hwungii"
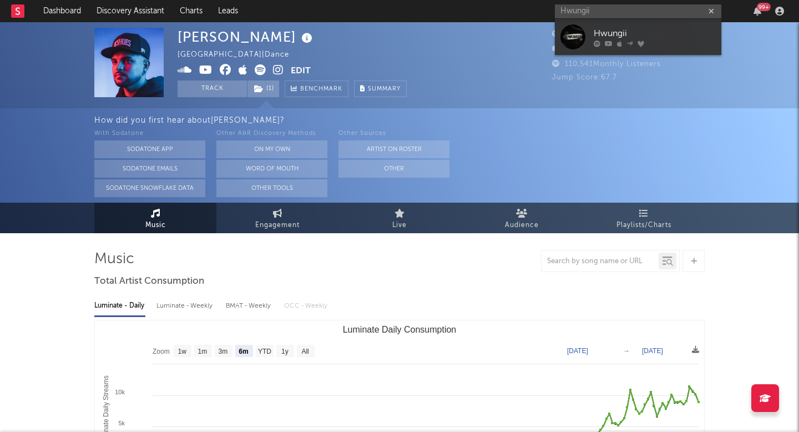
click at [575, 36] on div at bounding box center [573, 36] width 25 height 25
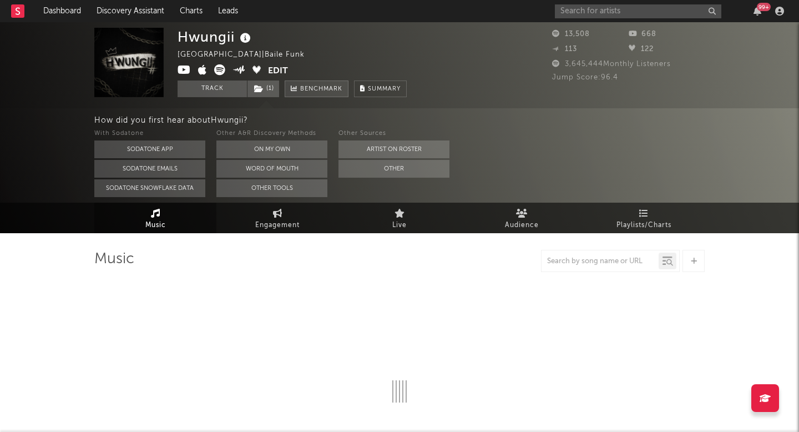
select select "1w"
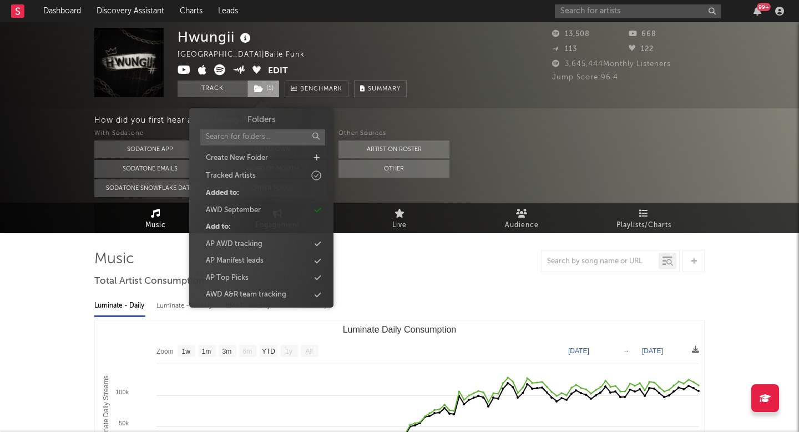
click at [271, 87] on span "( 1 )" at bounding box center [263, 88] width 33 height 17
click at [612, 3] on div "99 +" at bounding box center [671, 11] width 233 height 22
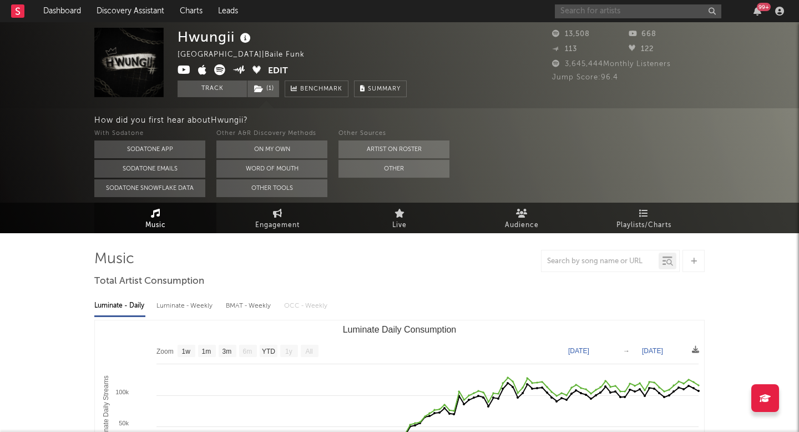
click at [607, 4] on input "text" at bounding box center [638, 11] width 166 height 14
paste input "Galezard Project"
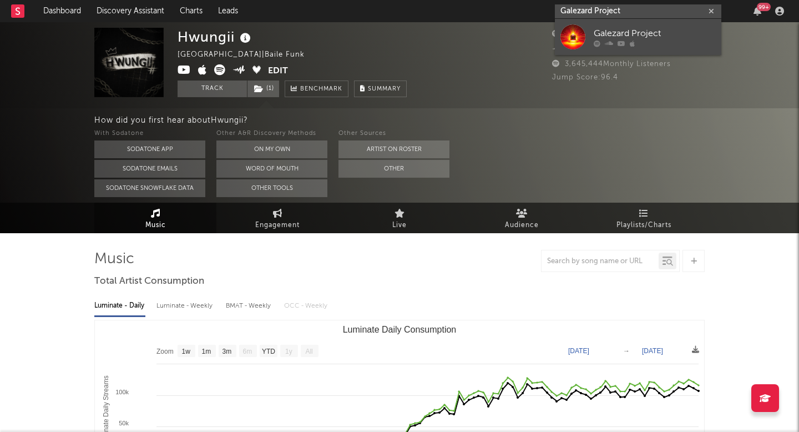
type input "Galezard Project"
click at [562, 38] on div at bounding box center [573, 36] width 25 height 25
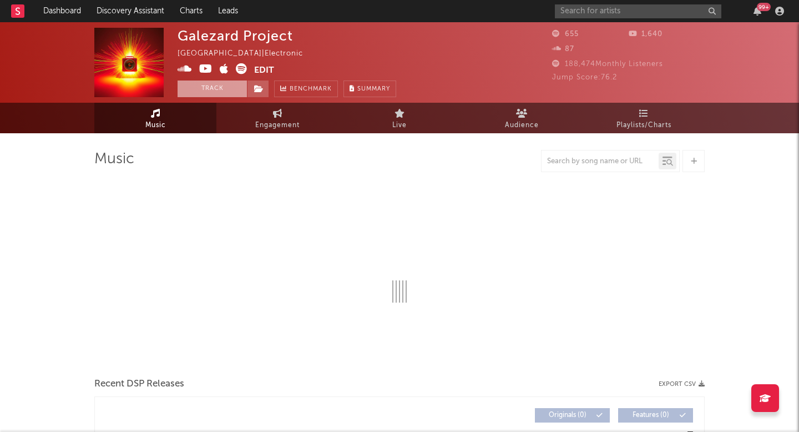
select select "1w"
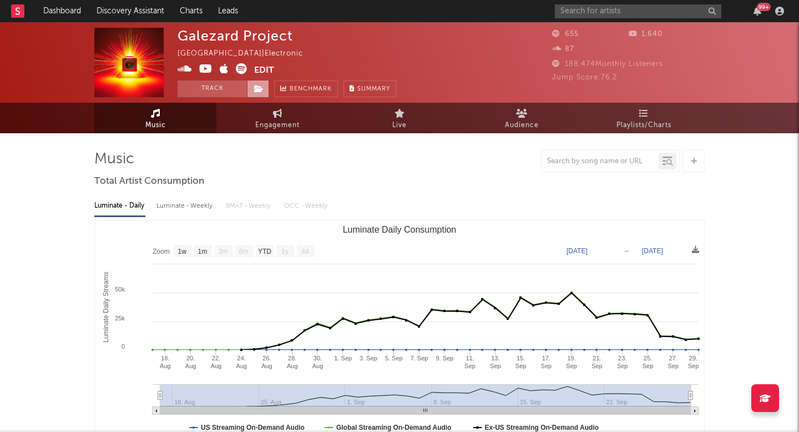
click at [254, 94] on span at bounding box center [258, 88] width 22 height 17
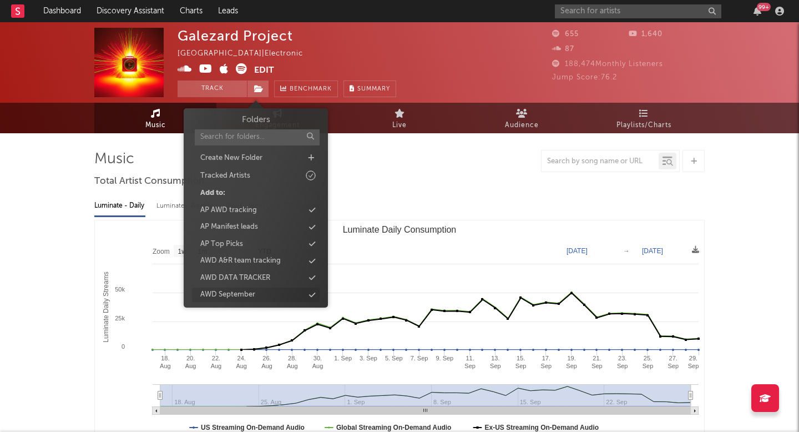
click at [231, 289] on div "AWD September" at bounding box center [227, 294] width 55 height 11
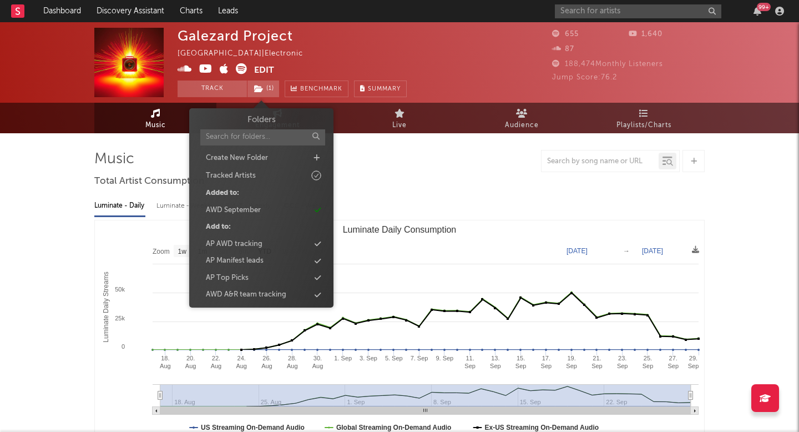
click at [583, 3] on div "99 +" at bounding box center [671, 11] width 233 height 22
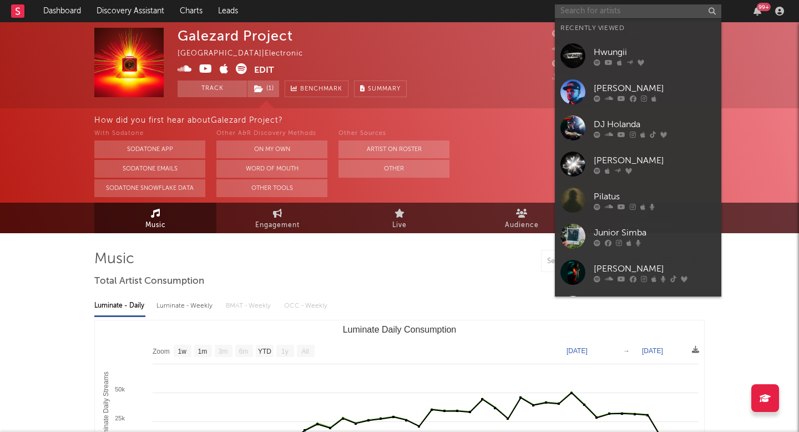
paste input "Ruthlss"
click at [578, 7] on input "Ruthlss" at bounding box center [638, 11] width 166 height 14
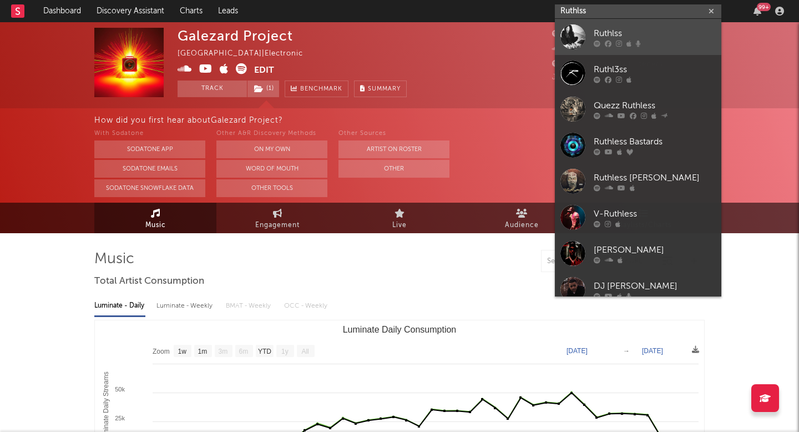
type input "Ruthlss"
click at [564, 41] on div at bounding box center [573, 36] width 25 height 25
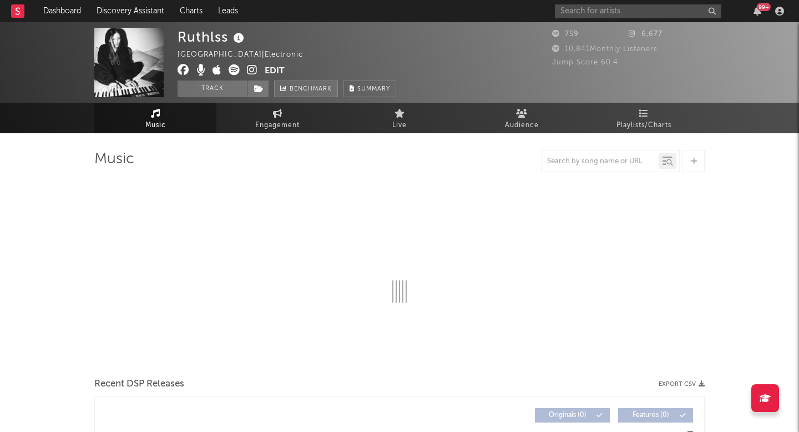
select select "6m"
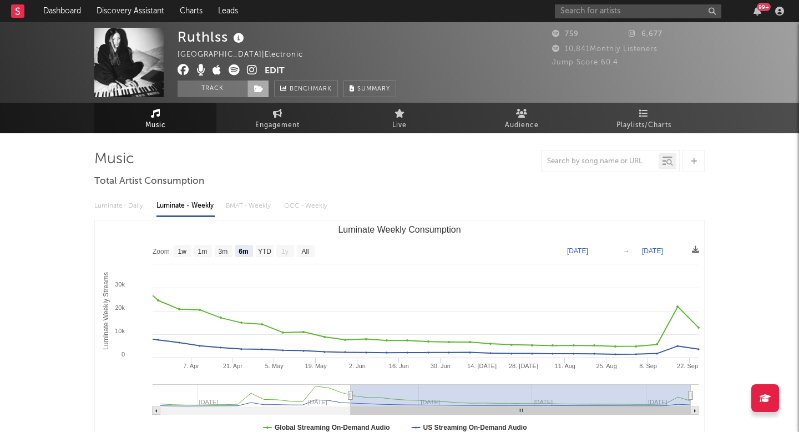
click at [263, 90] on icon at bounding box center [258, 89] width 9 height 8
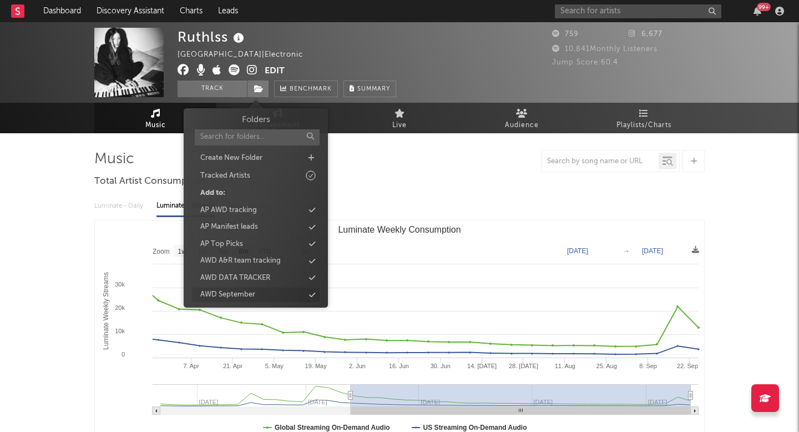
click at [255, 289] on div "AWD September" at bounding box center [256, 294] width 128 height 14
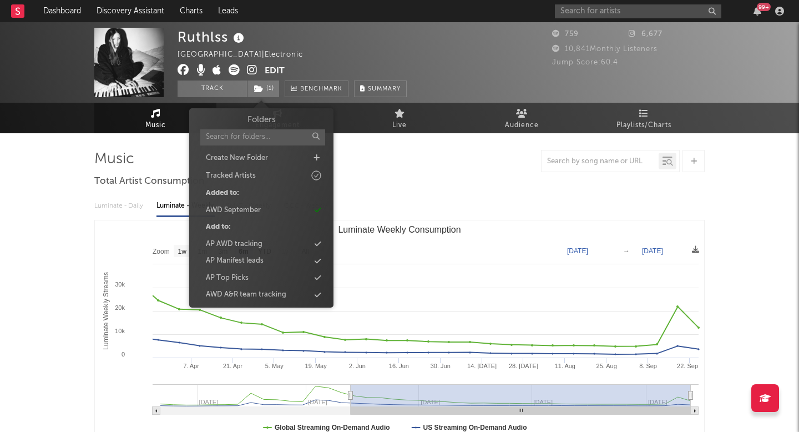
click at [574, 22] on div "99 +" at bounding box center [671, 11] width 233 height 22
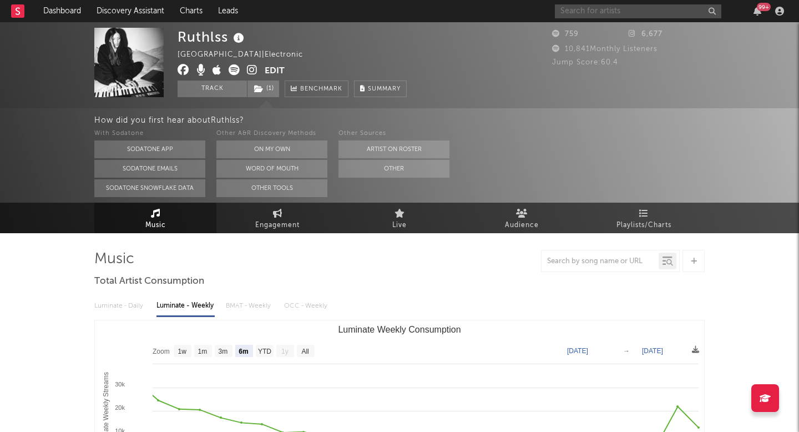
paste input "Fallon"
click at [572, 15] on input "Fallon" at bounding box center [638, 11] width 166 height 14
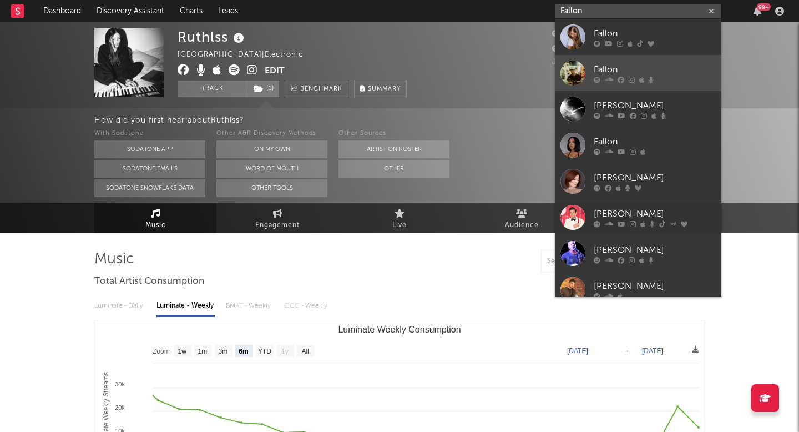
type input "Fallon"
click at [568, 61] on div at bounding box center [573, 72] width 25 height 25
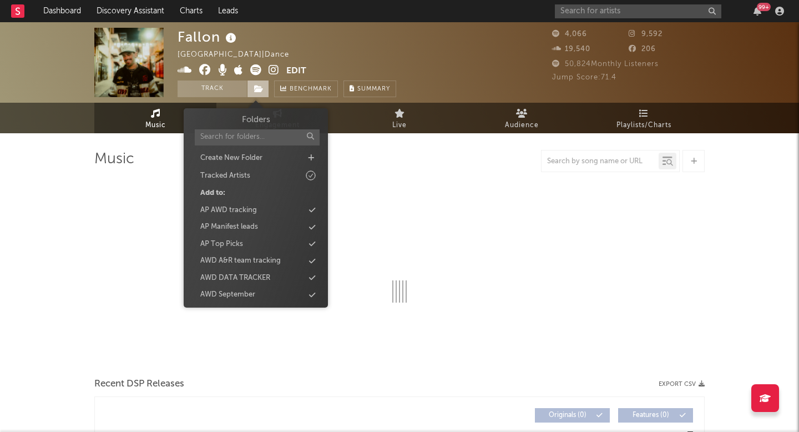
click at [258, 95] on span at bounding box center [258, 88] width 22 height 17
select select "6m"
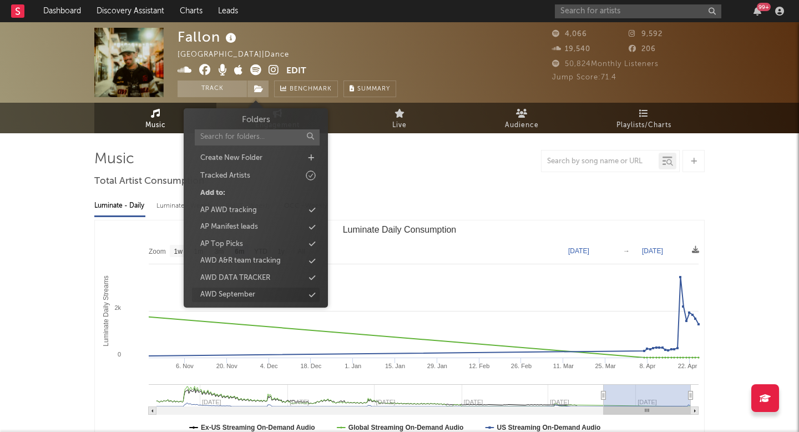
click at [243, 295] on div "AWD September" at bounding box center [227, 294] width 55 height 11
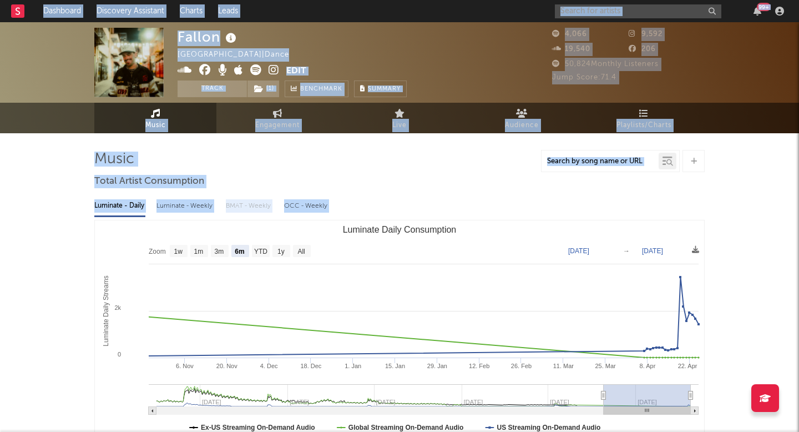
click at [617, 19] on div "99 +" at bounding box center [671, 11] width 233 height 22
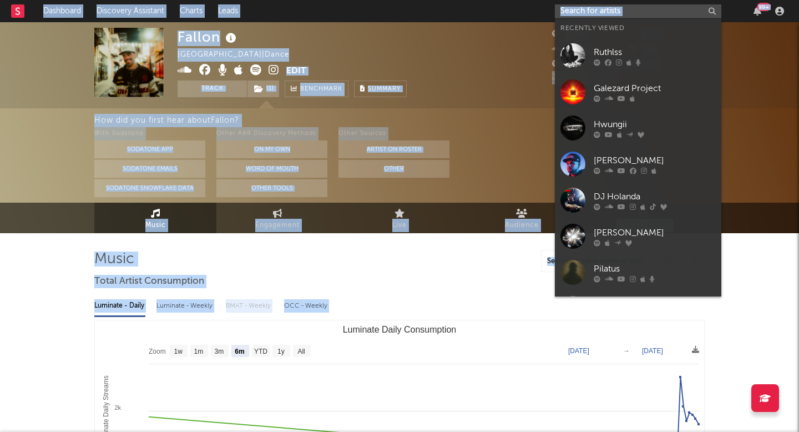
click at [614, 12] on input "text" at bounding box center [638, 11] width 166 height 14
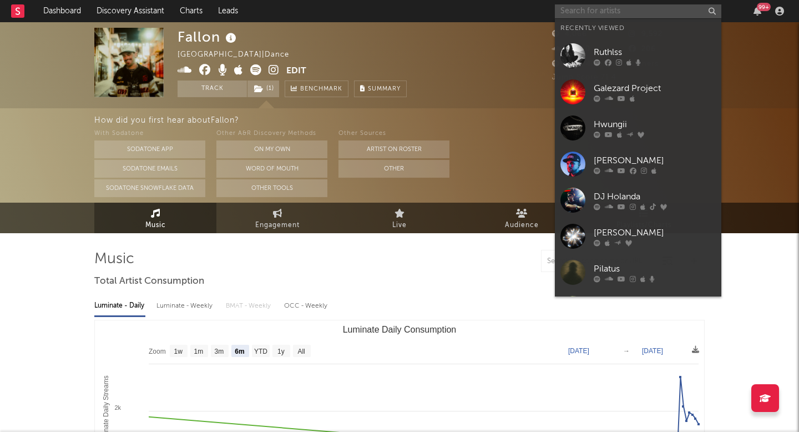
paste input "Jasper Tygner"
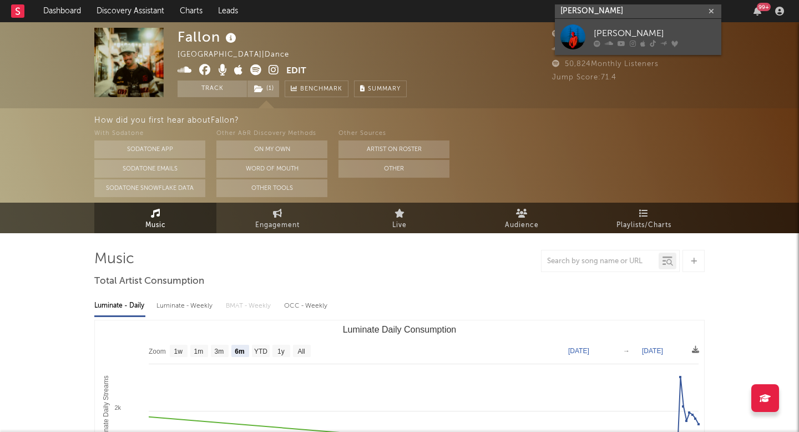
type input "Jasper Tygne"
click at [578, 36] on div at bounding box center [573, 36] width 25 height 25
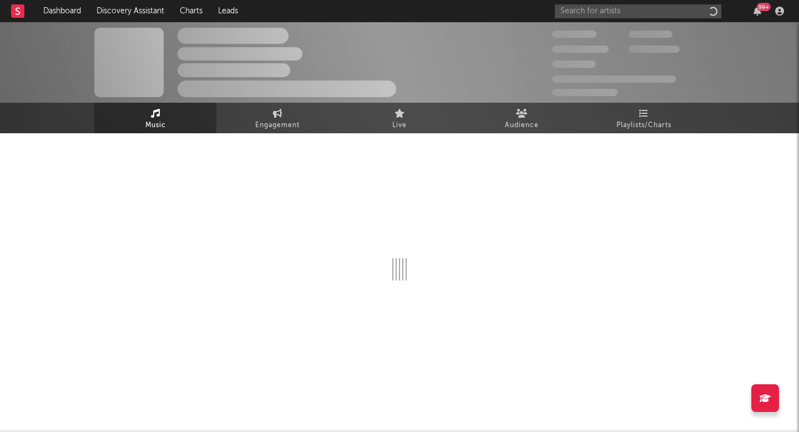
select select "6m"
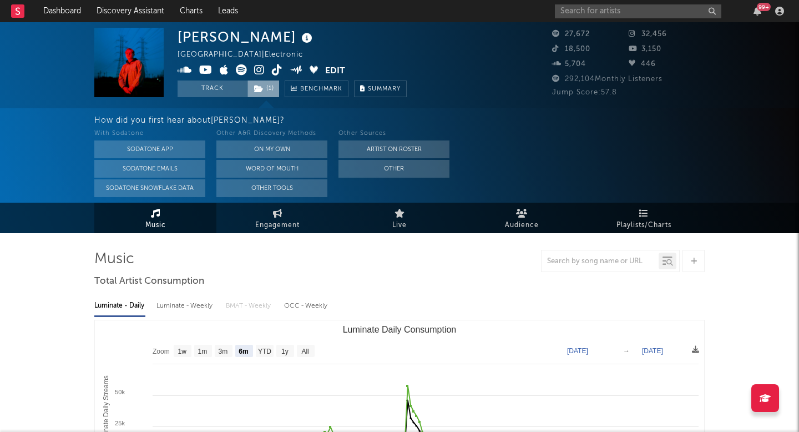
click at [265, 89] on span "( 1 )" at bounding box center [263, 88] width 33 height 17
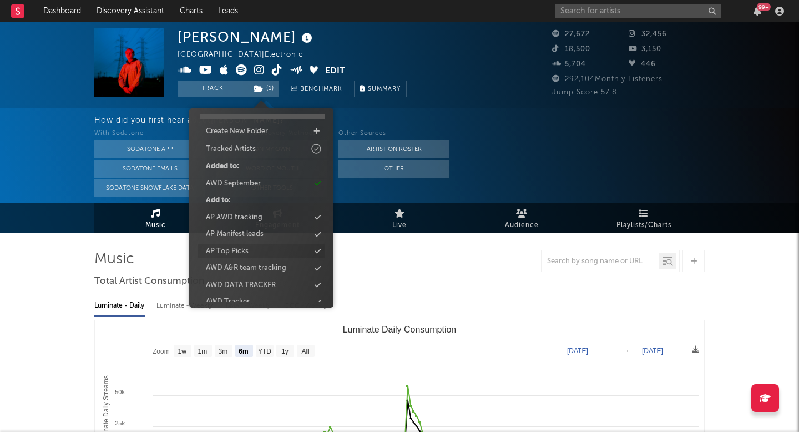
scroll to position [28, 0]
click at [264, 179] on div "AWD September" at bounding box center [262, 182] width 128 height 14
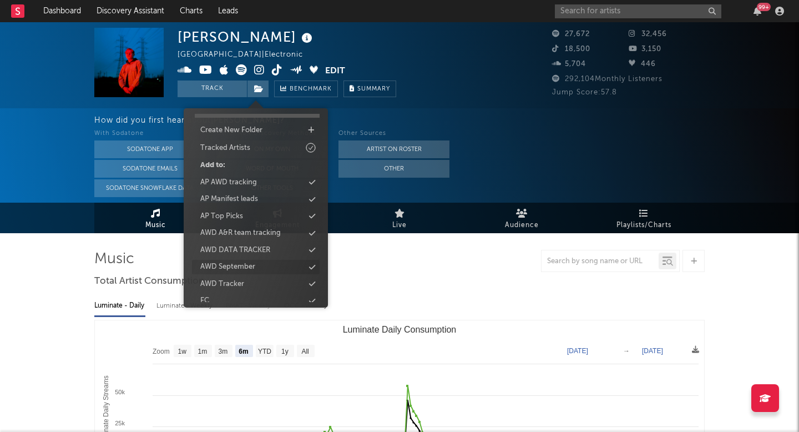
click at [240, 267] on div "AWD September" at bounding box center [227, 266] width 55 height 11
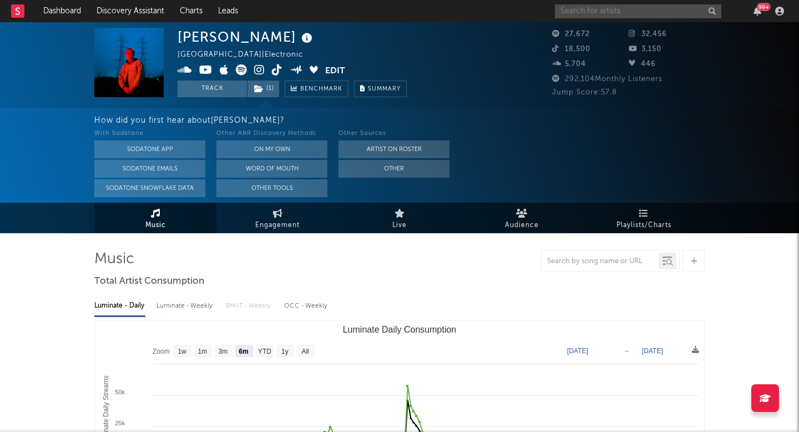
paste input "Lu.Re"
click at [617, 16] on input "text" at bounding box center [638, 11] width 166 height 14
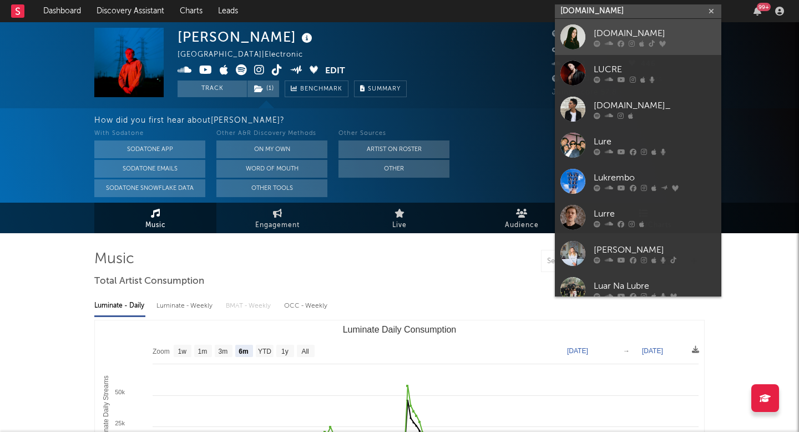
type input "Lu.Re"
click at [566, 44] on div at bounding box center [573, 36] width 25 height 25
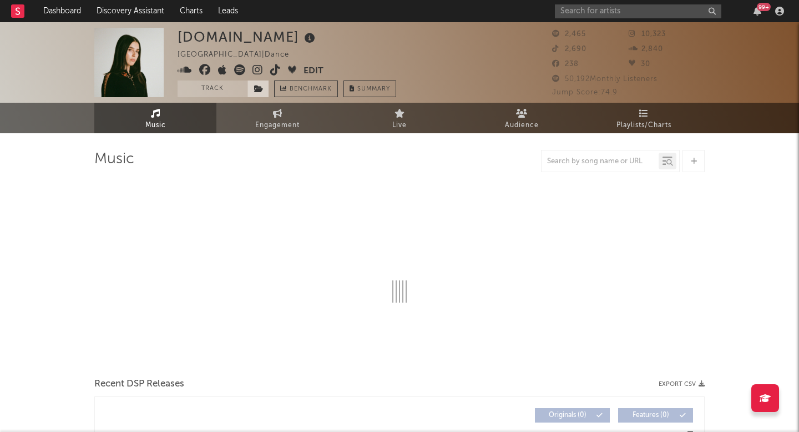
click at [261, 89] on icon at bounding box center [258, 89] width 9 height 8
select select "6m"
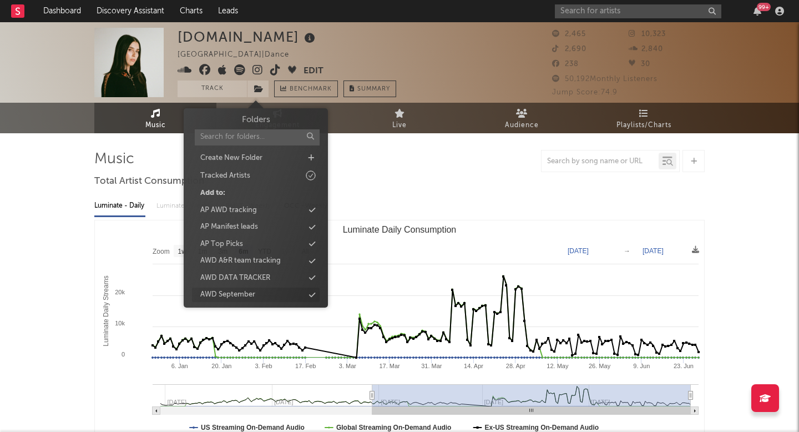
click at [237, 294] on div "AWD September" at bounding box center [227, 294] width 55 height 11
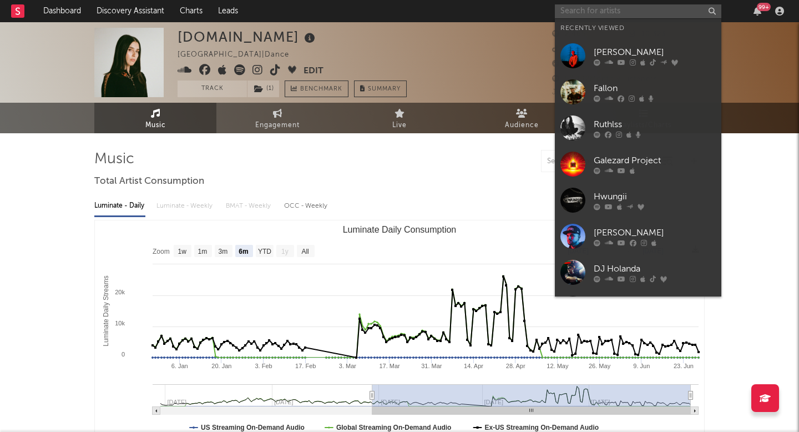
click at [578, 9] on input "text" at bounding box center [638, 11] width 166 height 14
paste input "DJ HEARTSTRING"
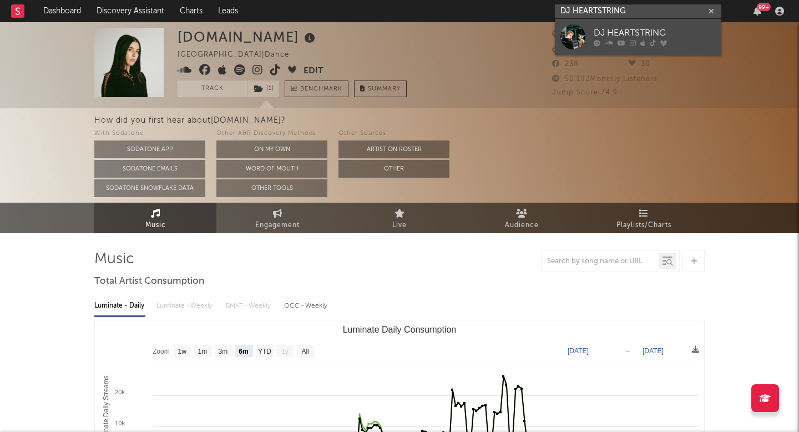
type input "DJ HEARTSTRING"
click at [560, 39] on link "DJ HEARTSTRING" at bounding box center [638, 37] width 166 height 36
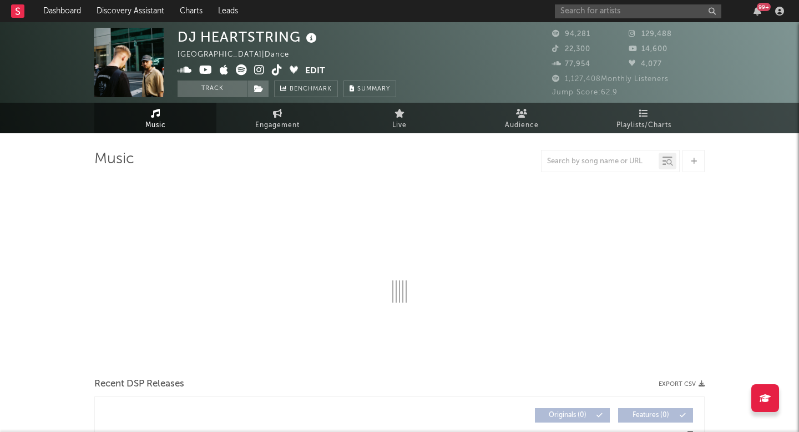
select select "6m"
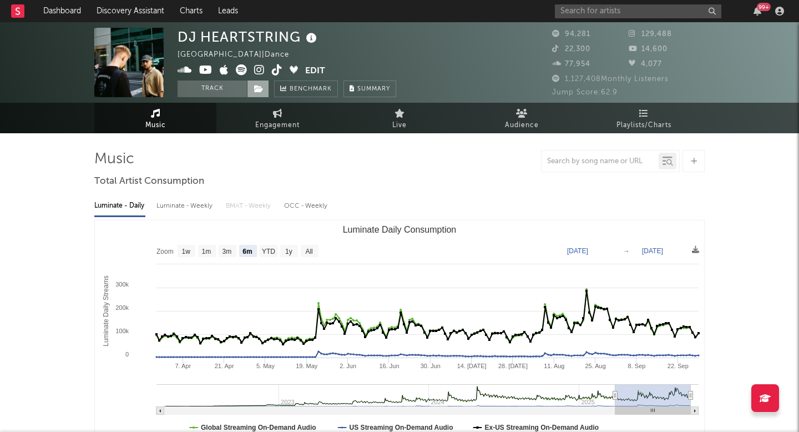
click at [267, 94] on span at bounding box center [258, 88] width 22 height 17
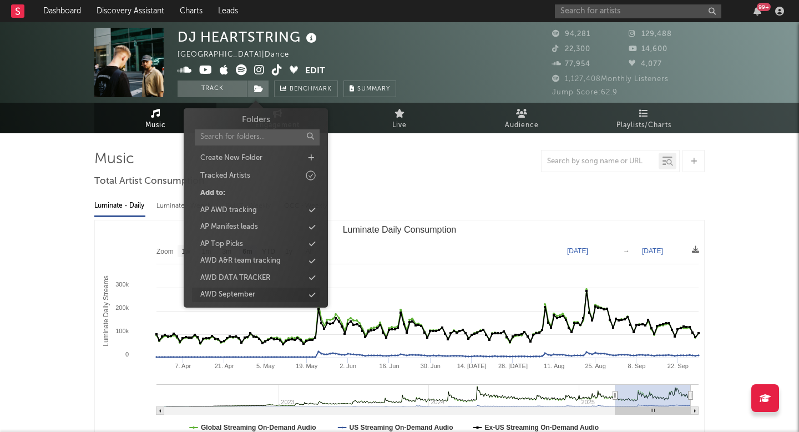
click at [232, 289] on div "AWD September" at bounding box center [227, 294] width 55 height 11
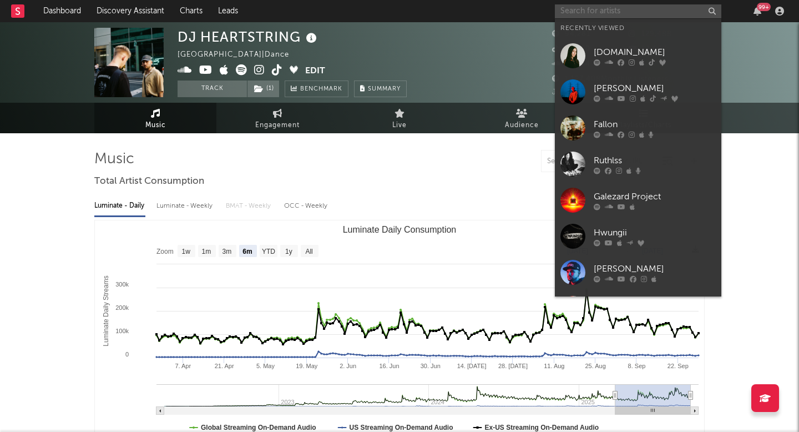
paste input "Scott Steer"
click at [602, 13] on input "text" at bounding box center [638, 11] width 166 height 14
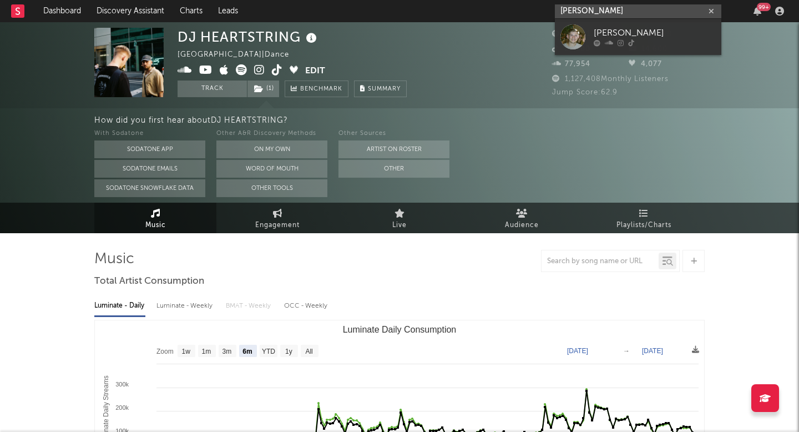
type input "Scott Steer"
click at [566, 42] on div at bounding box center [573, 36] width 25 height 25
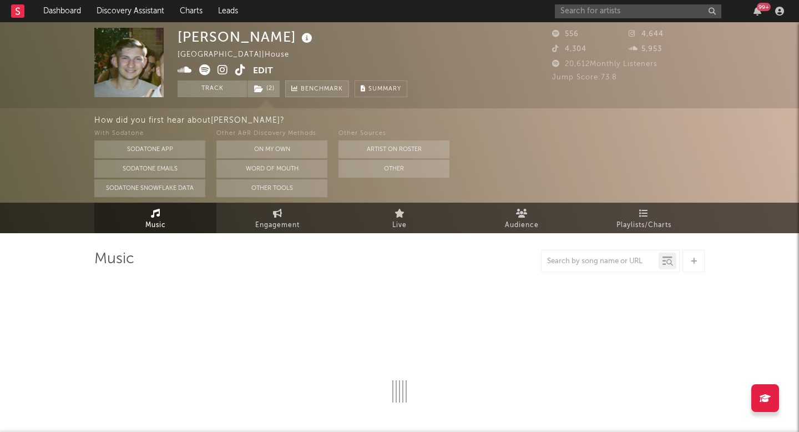
select select "6m"
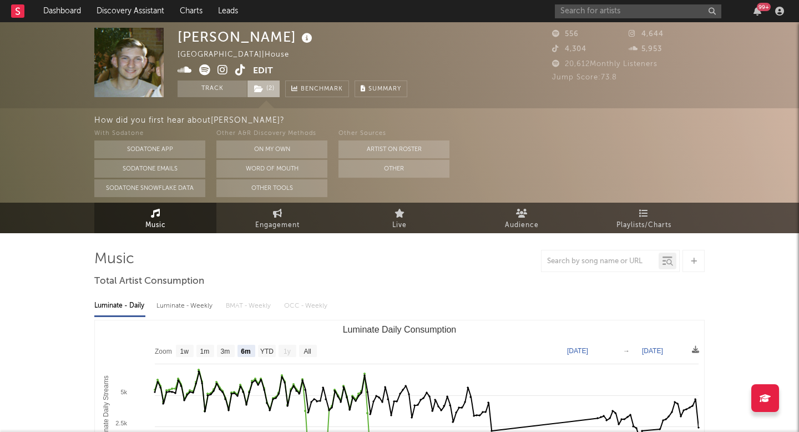
click at [267, 87] on span "( 2 )" at bounding box center [263, 88] width 33 height 17
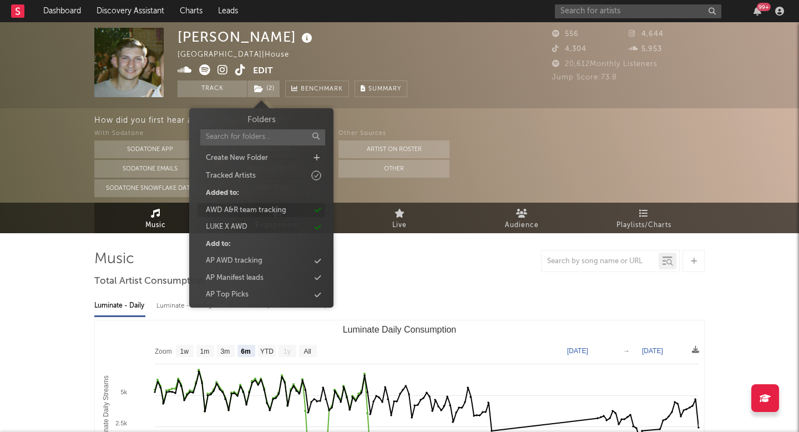
scroll to position [50, 0]
click at [226, 280] on div "AWD September" at bounding box center [233, 278] width 55 height 11
select select "6m"
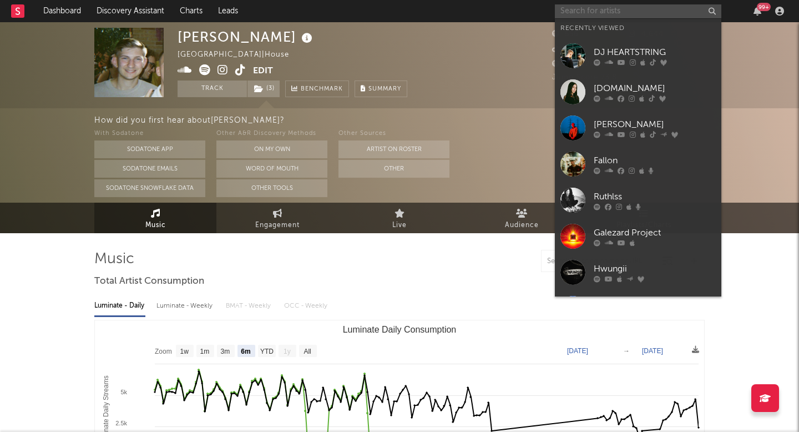
paste input "DR.RADSPORT"
click at [595, 13] on input "text" at bounding box center [638, 11] width 166 height 14
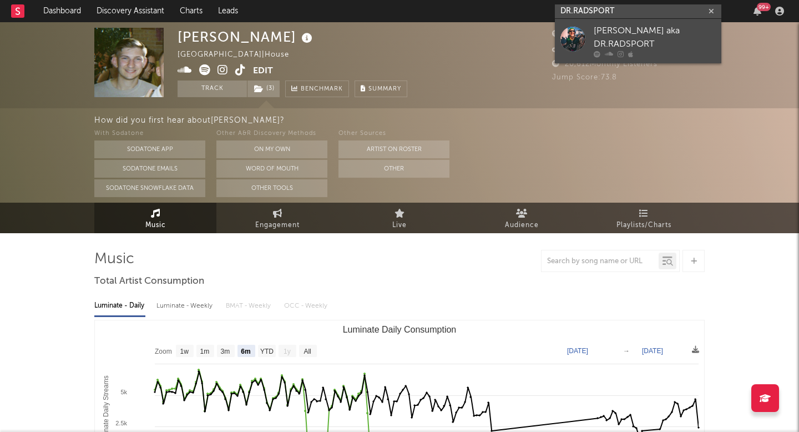
type input "DR.RADSPORT"
click at [564, 48] on div at bounding box center [573, 41] width 25 height 31
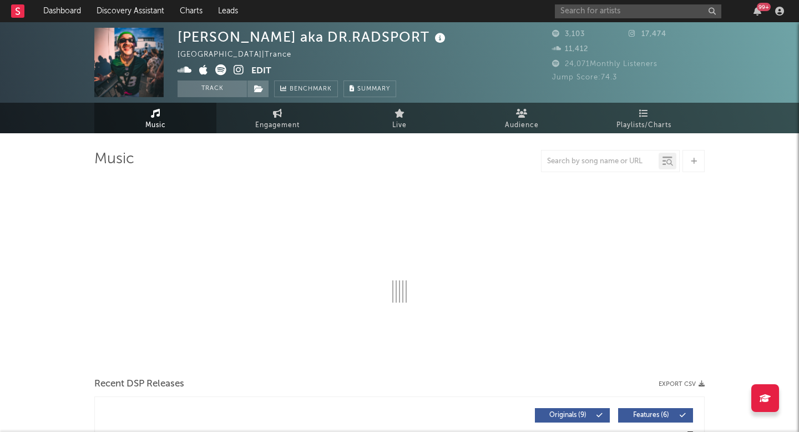
select select "1w"
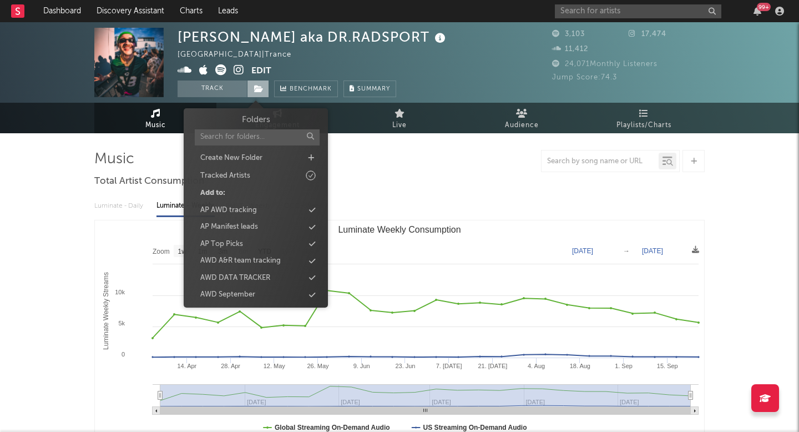
click at [263, 92] on icon at bounding box center [258, 89] width 9 height 8
click at [224, 289] on div "AWD September" at bounding box center [256, 294] width 128 height 14
